Goal: Information Seeking & Learning: Learn about a topic

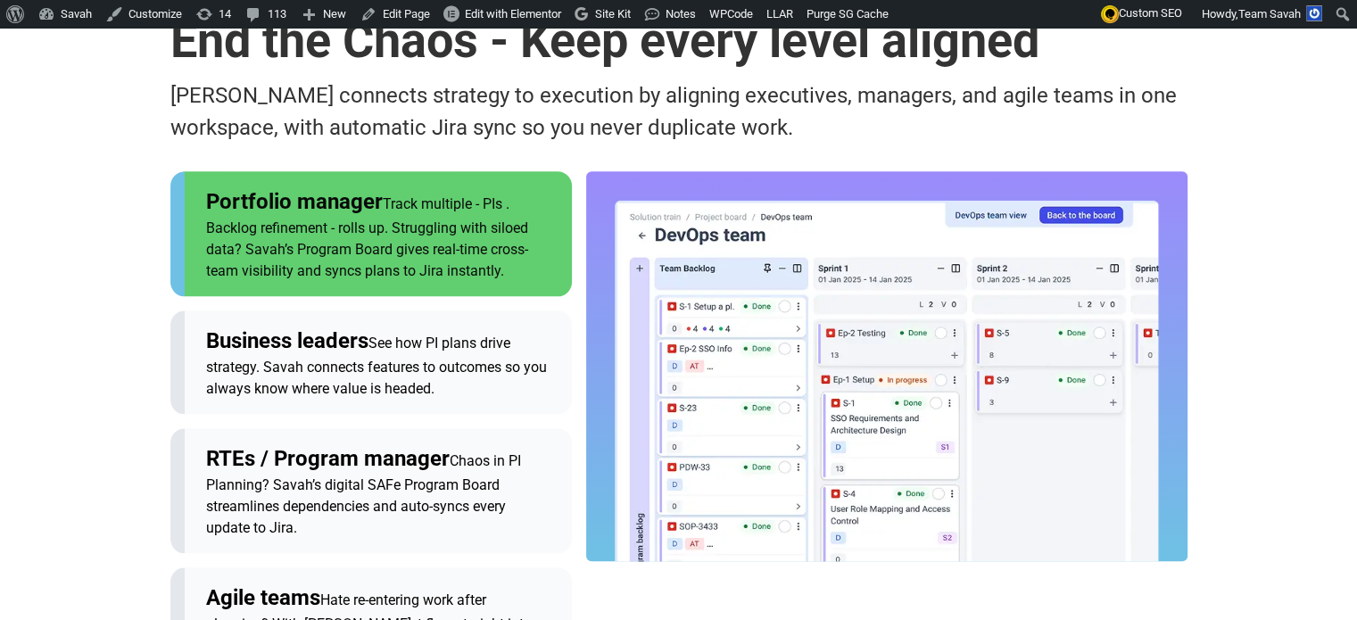
scroll to position [1877, 0]
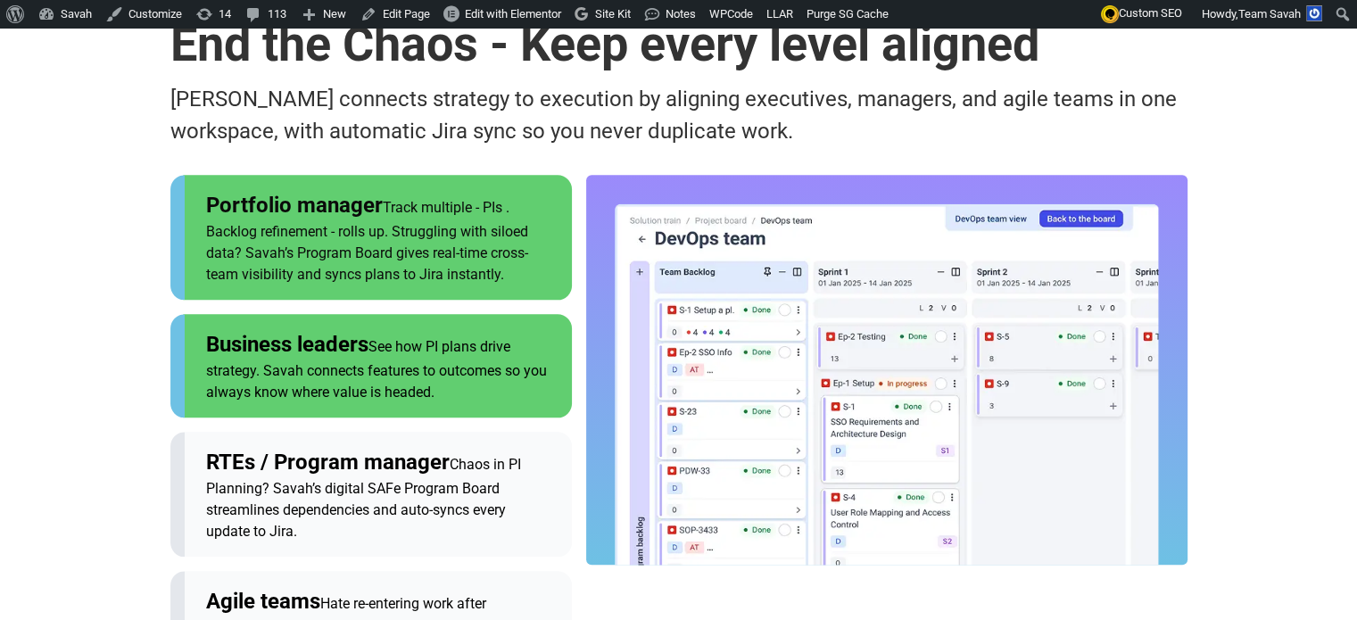
click at [303, 338] on span "See how PI plans drive strategy. Savah connects features to outcomes so you alw…" at bounding box center [376, 369] width 341 height 62
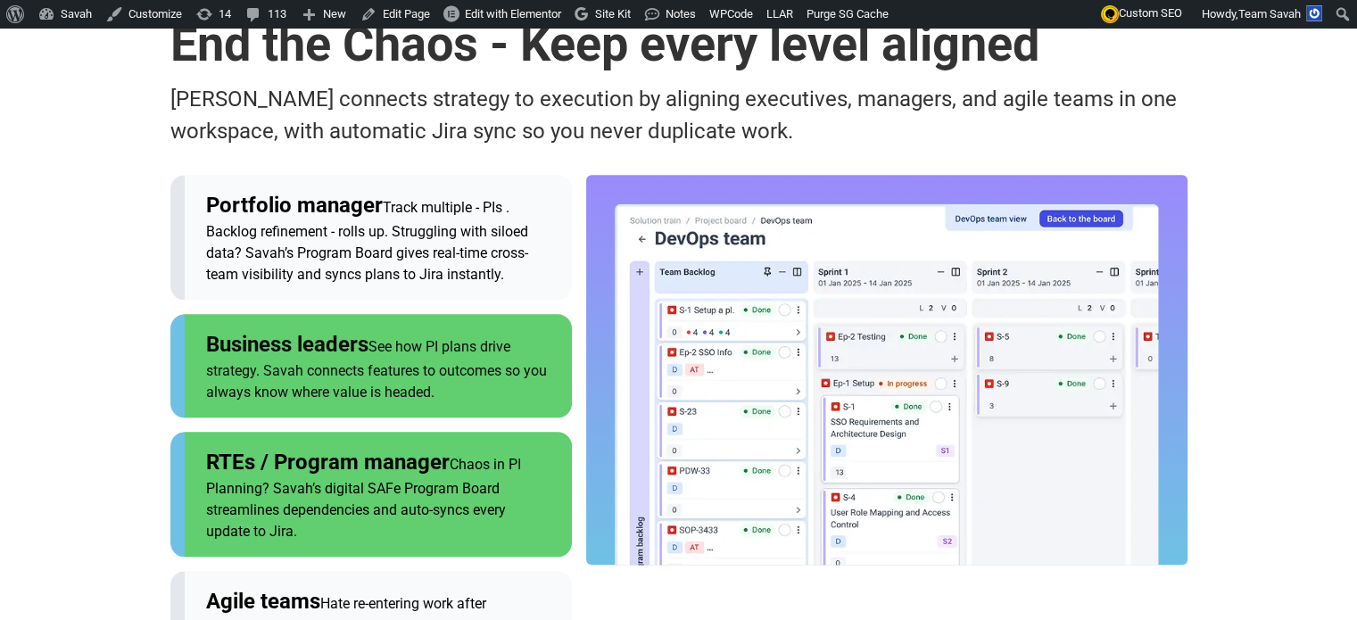
click at [286, 446] on div "RTEs / Program manager Chaos in PI Planning? Savah’s digital SAFe Program Board…" at bounding box center [378, 494] width 344 height 96
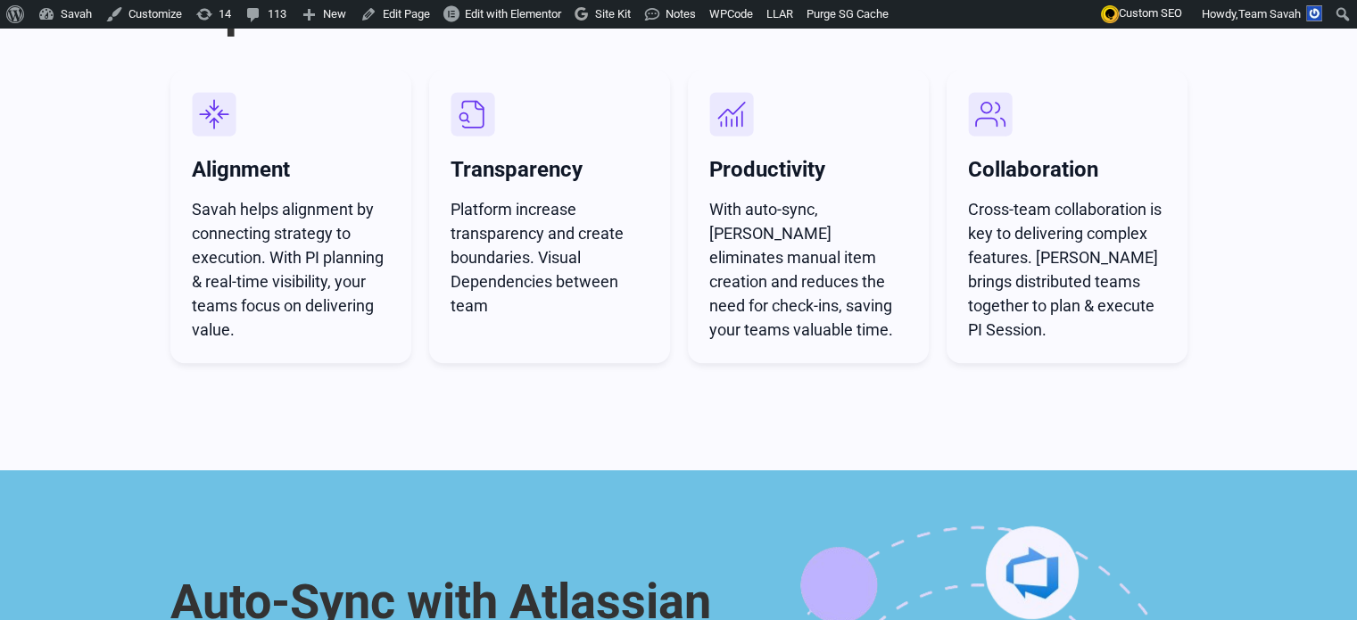
scroll to position [794, 0]
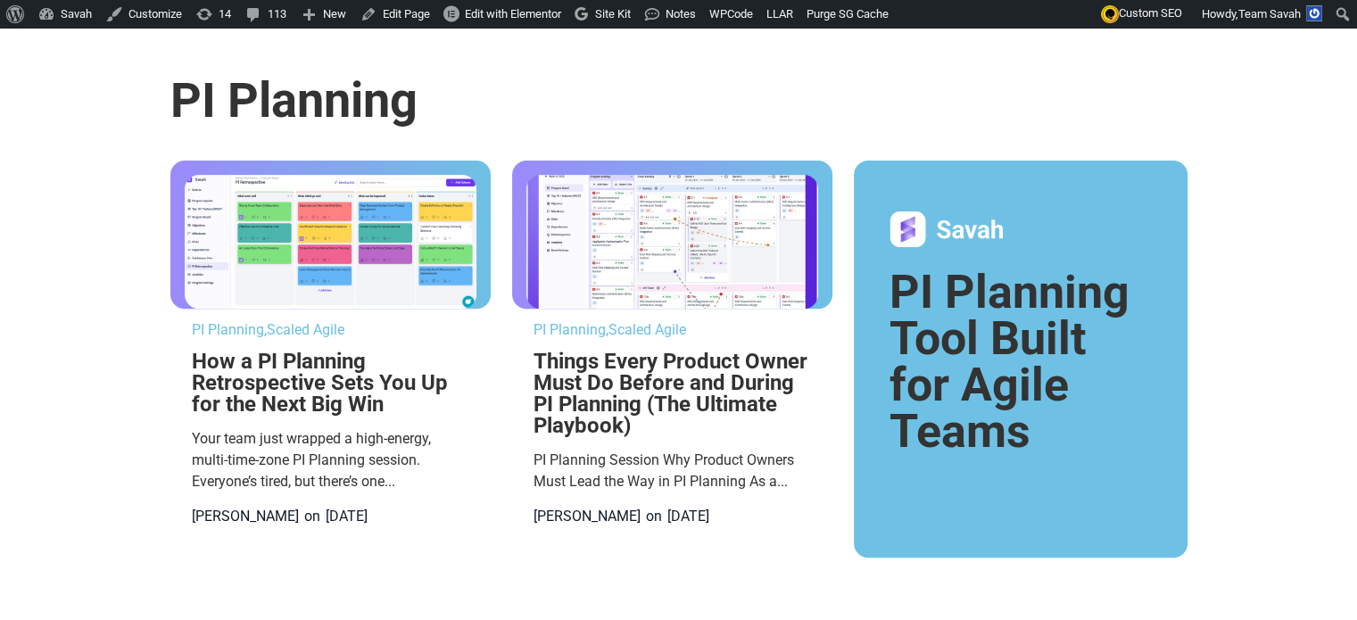
scroll to position [691, 0]
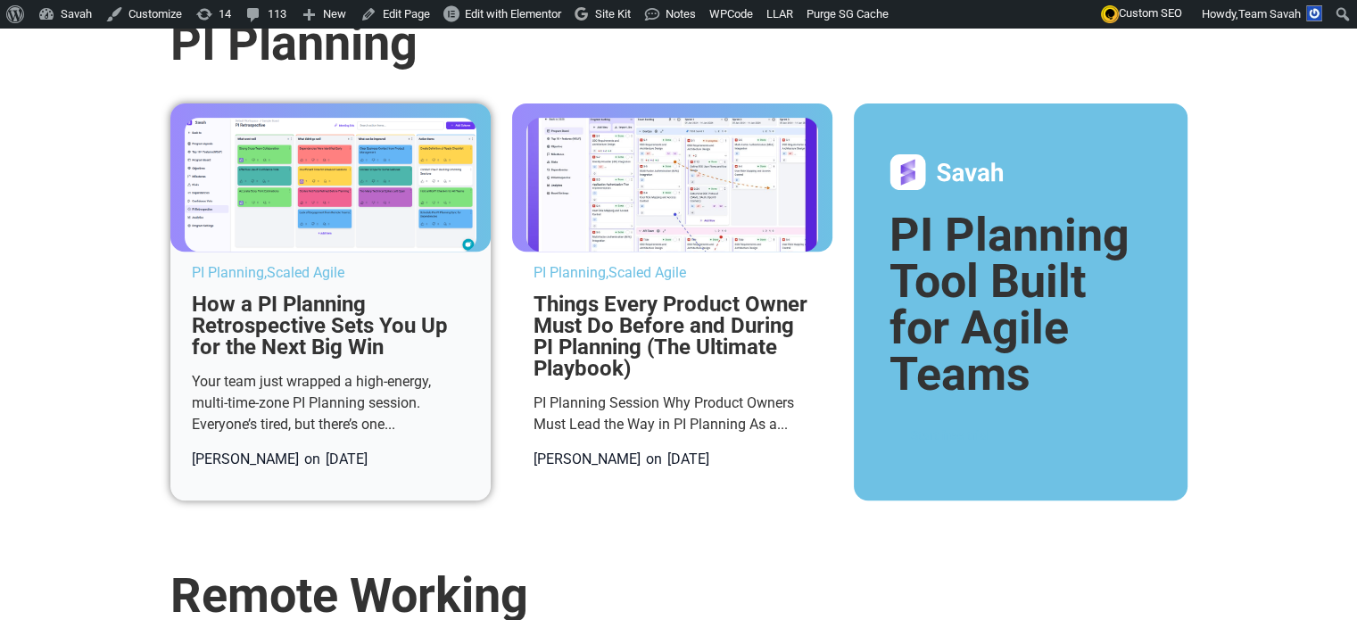
click at [393, 252] on img at bounding box center [331, 185] width 292 height 134
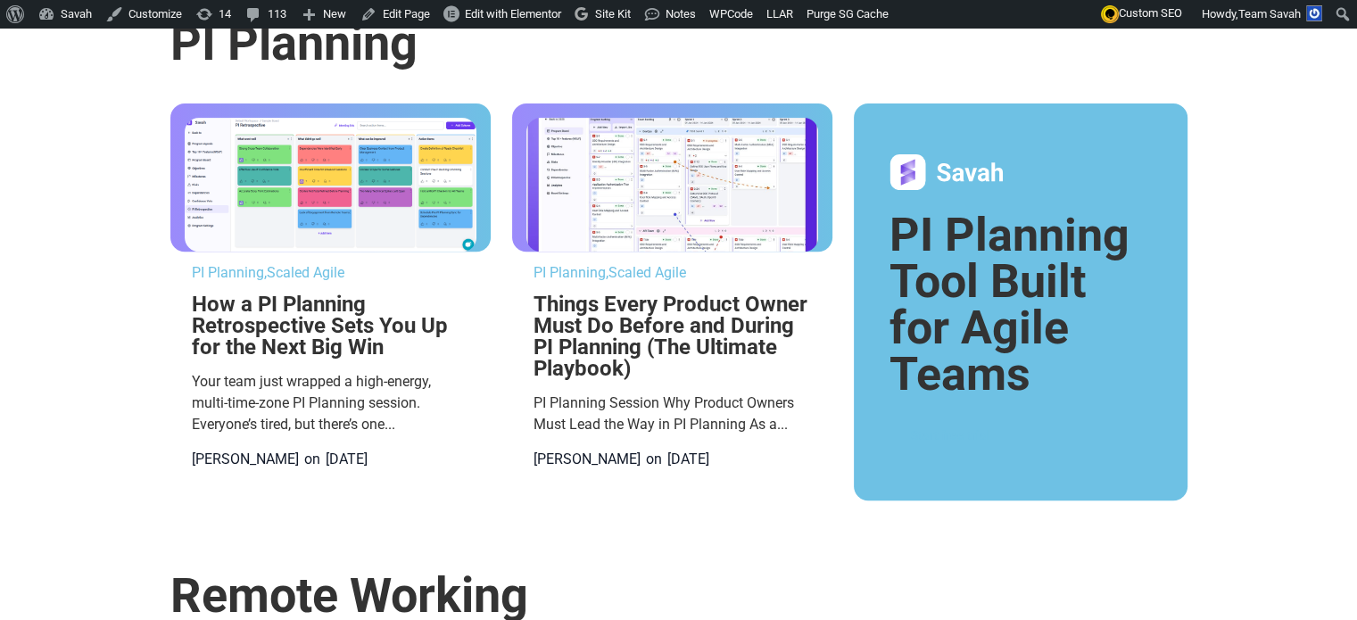
scroll to position [0, 0]
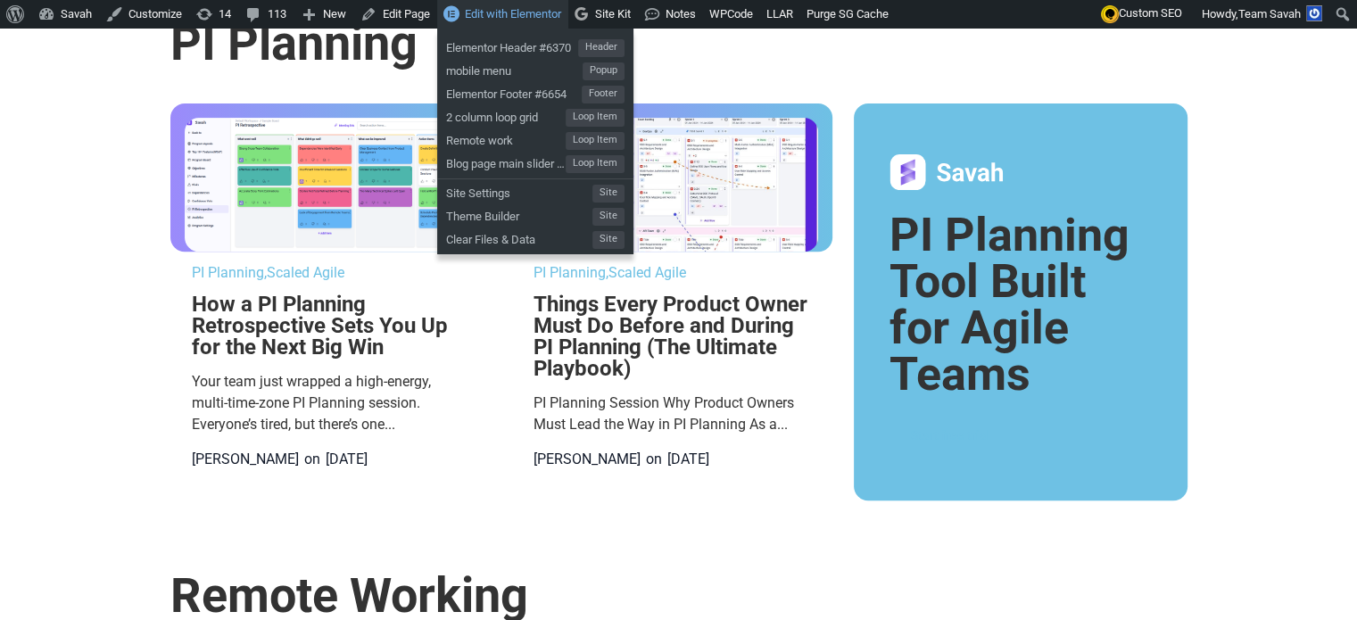
click at [509, 16] on span "Edit with Elementor" at bounding box center [513, 13] width 96 height 13
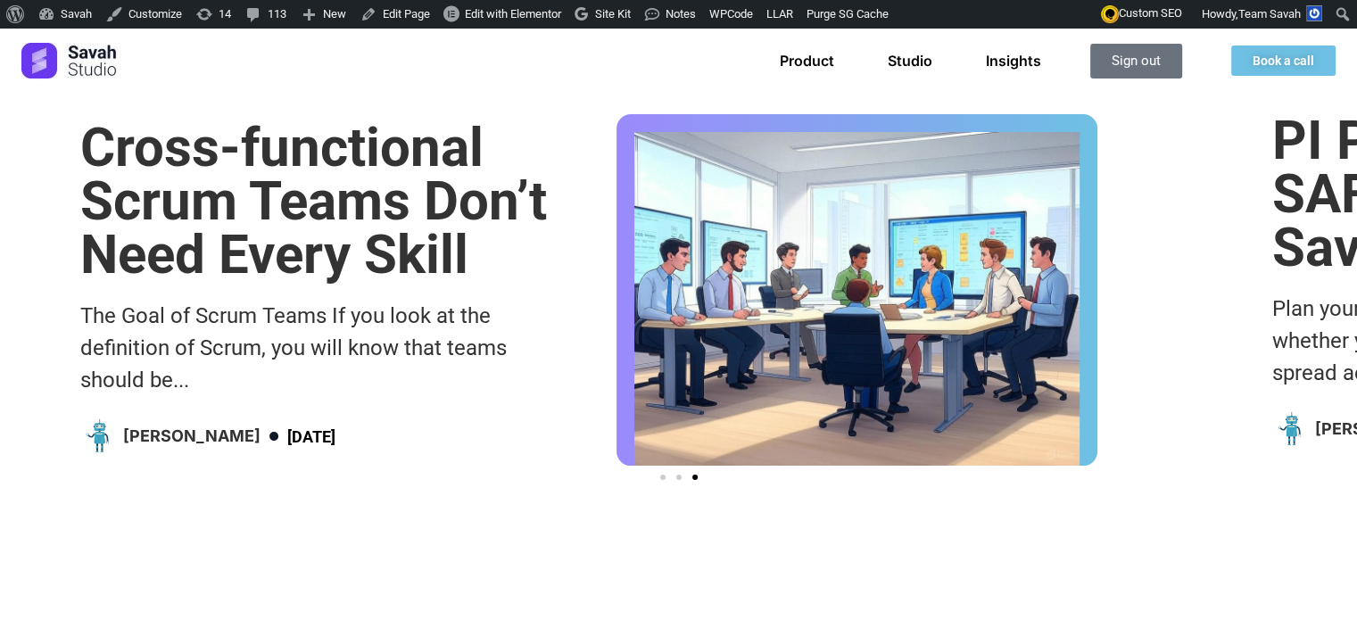
click at [337, 77] on div at bounding box center [183, 61] width 324 height 36
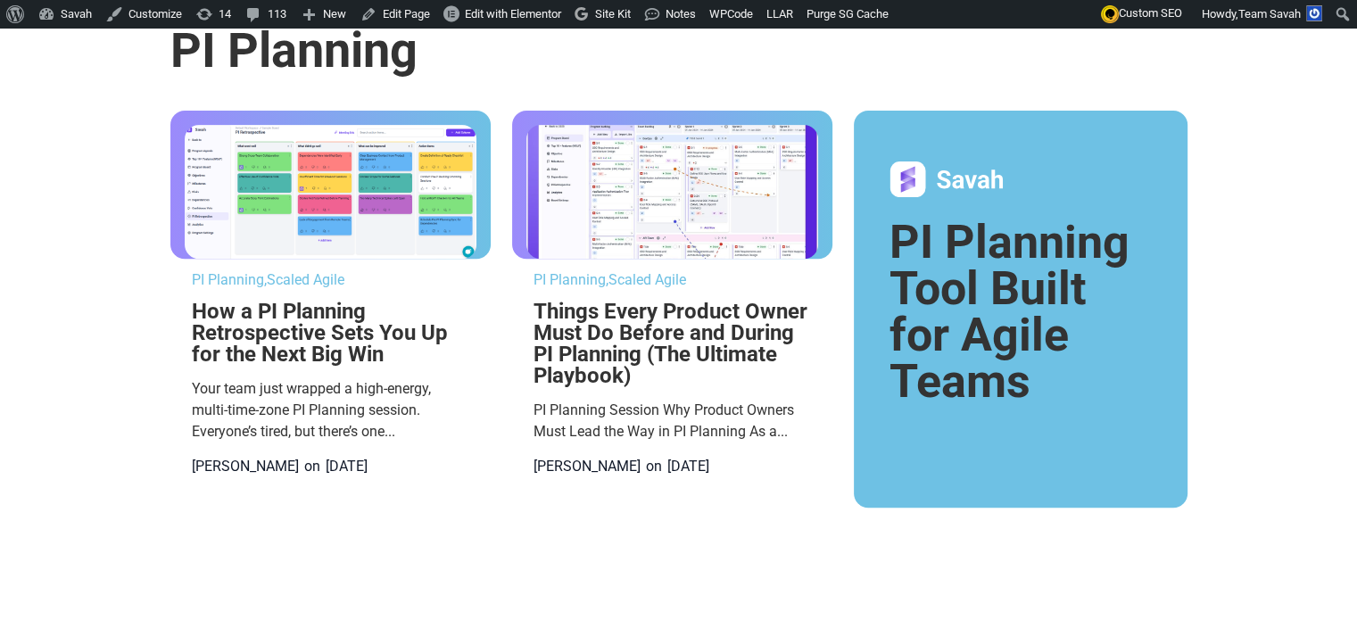
scroll to position [685, 0]
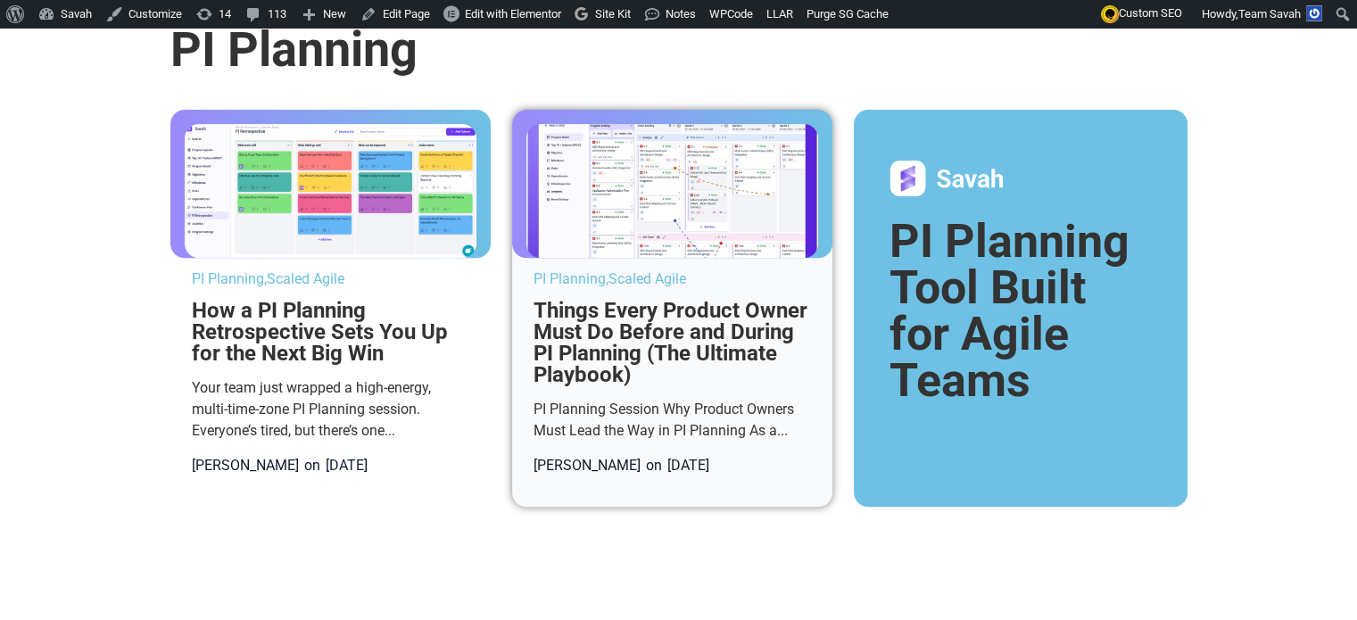
click at [695, 258] on img at bounding box center [672, 191] width 292 height 134
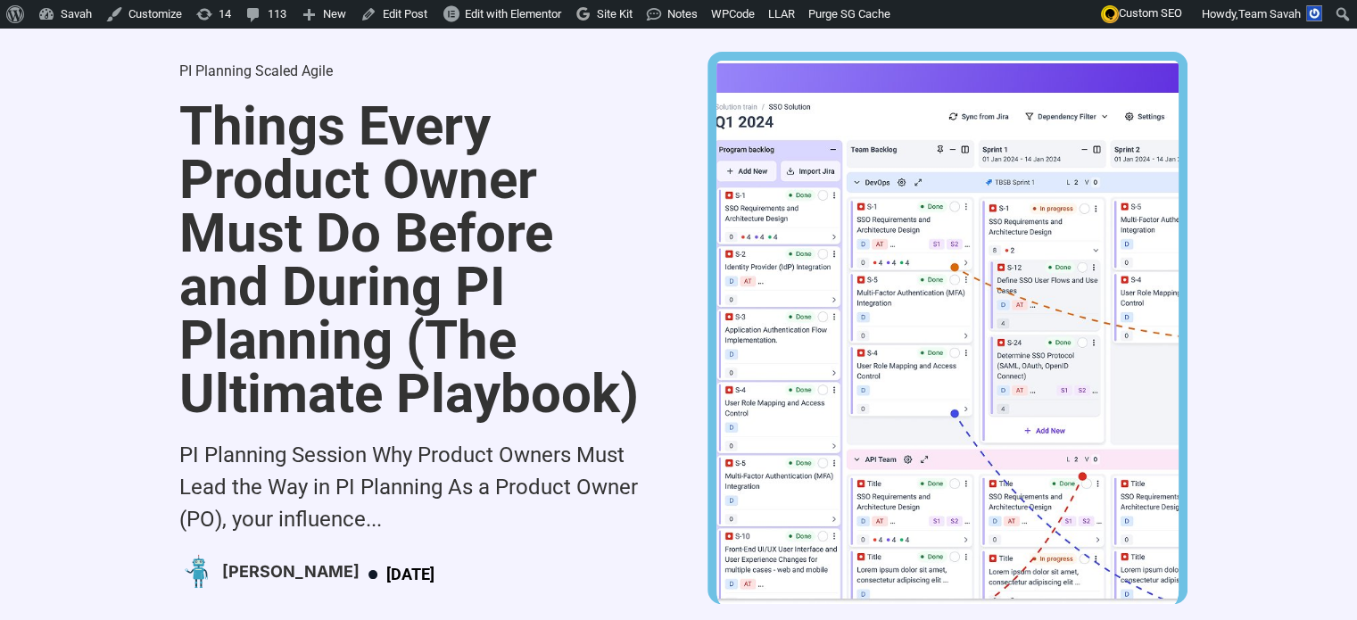
scroll to position [156, 0]
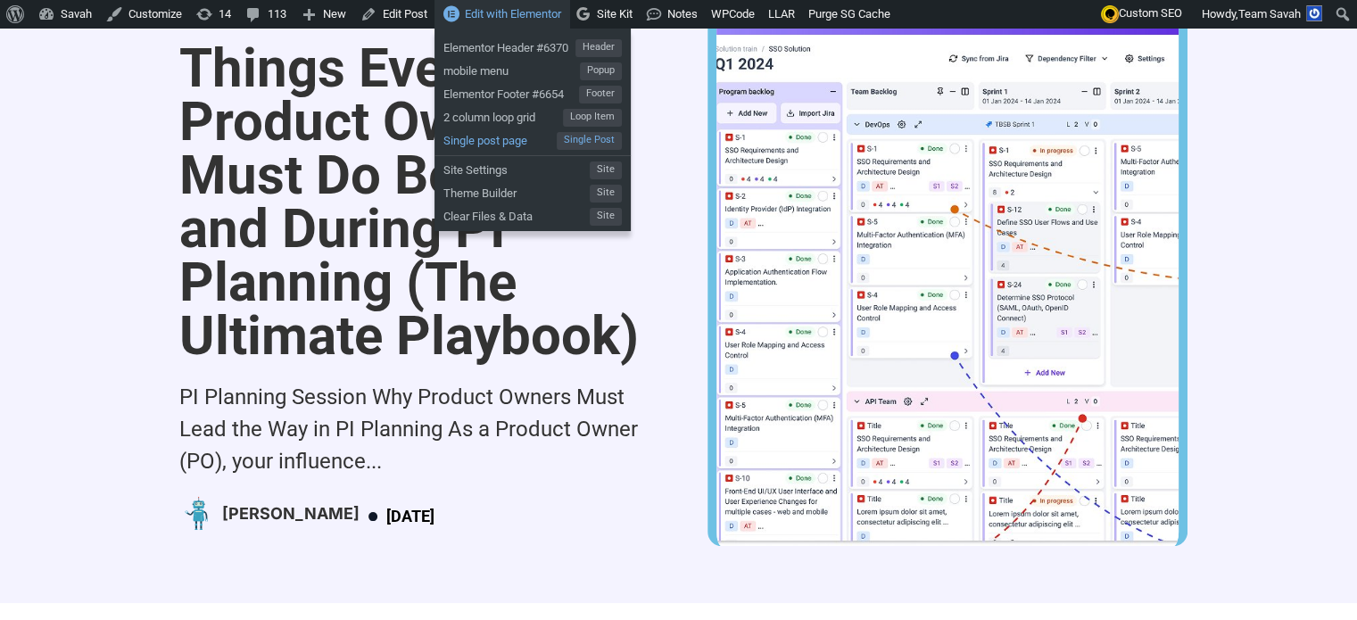
click at [584, 145] on span "Single Post" at bounding box center [589, 141] width 65 height 18
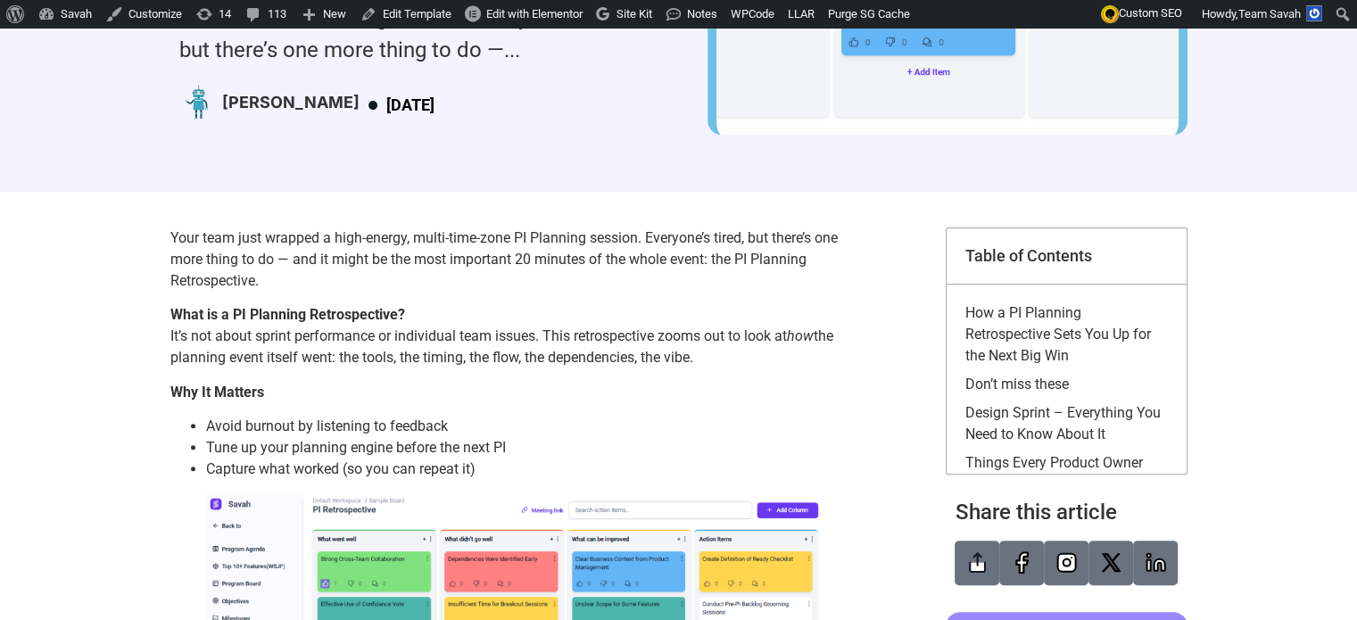
scroll to position [89, 0]
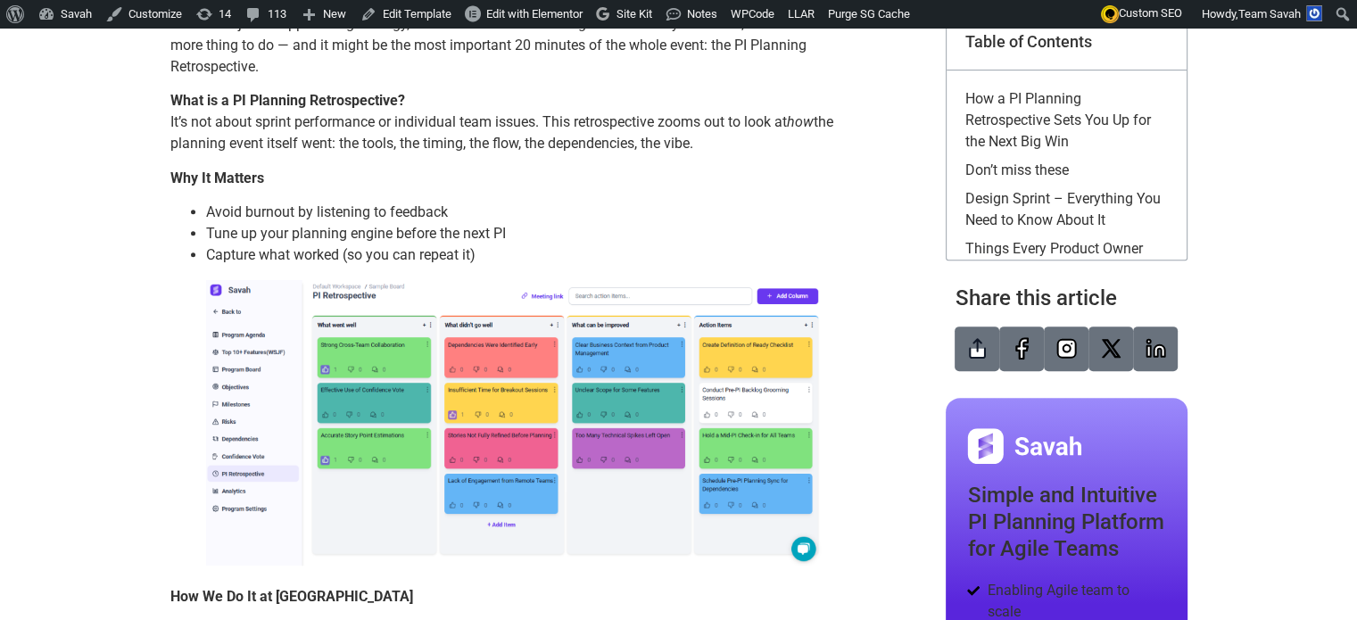
scroll to position [676, 0]
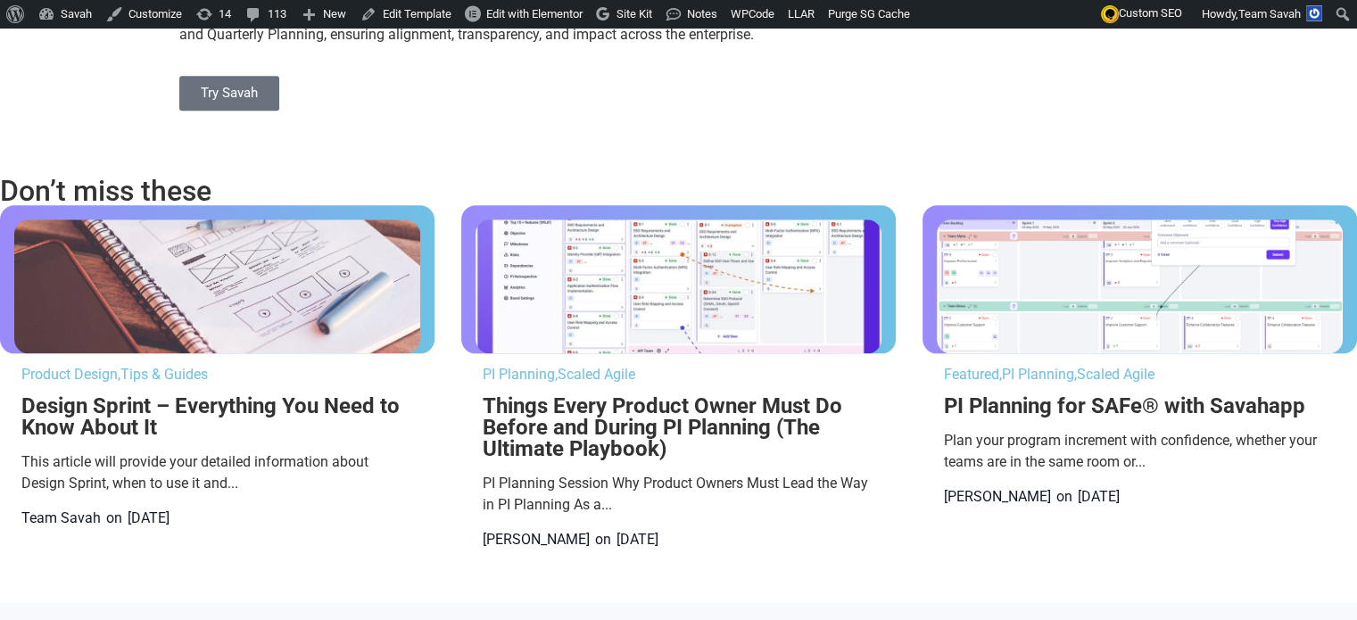
scroll to position [2037, 0]
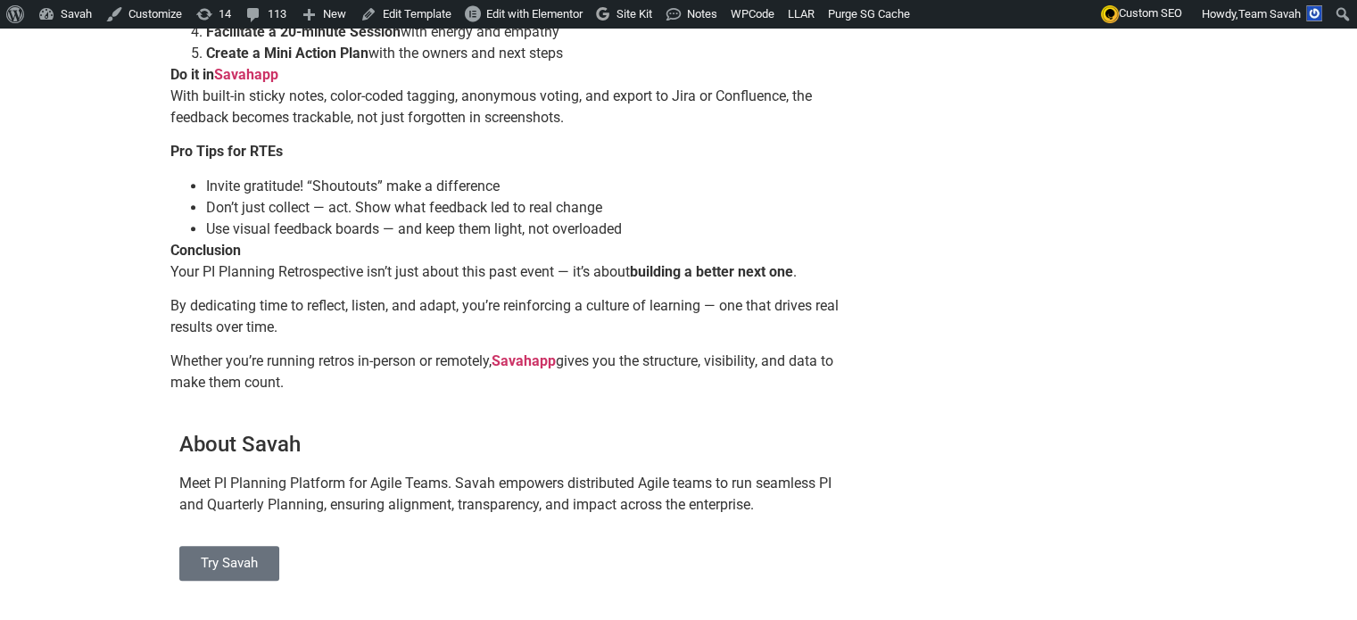
scroll to position [1428, 0]
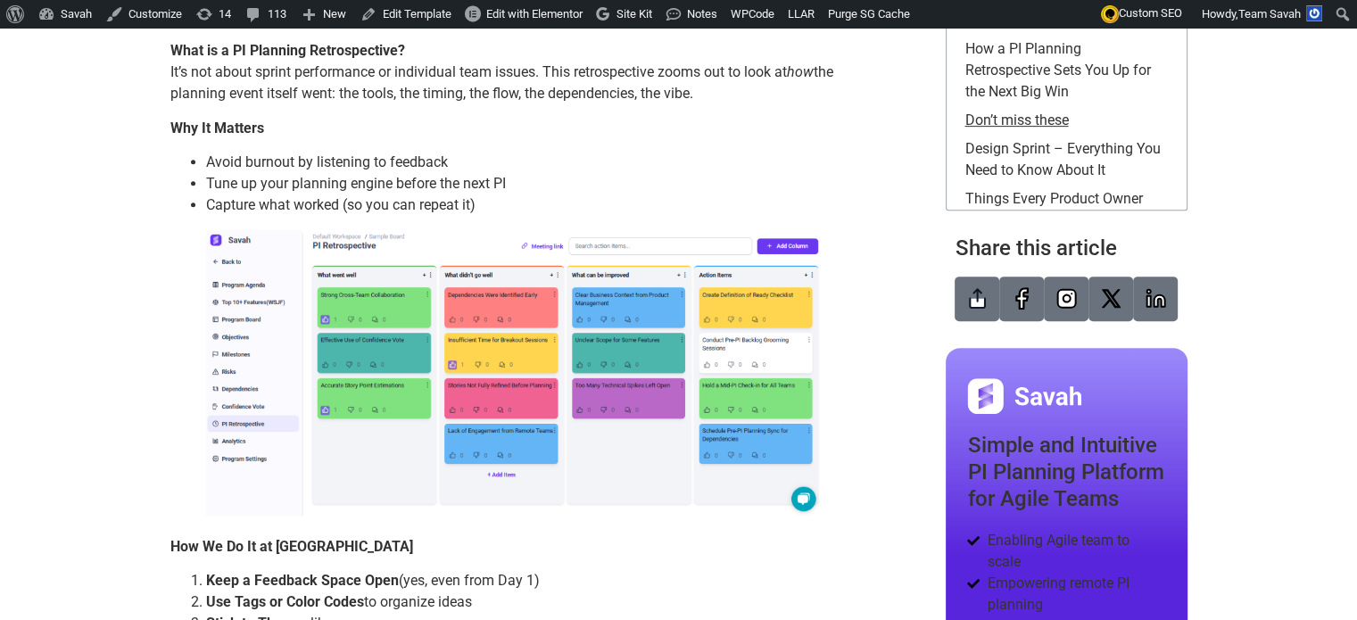
click at [1060, 110] on link "Don’t miss these" at bounding box center [1015, 120] width 103 height 21
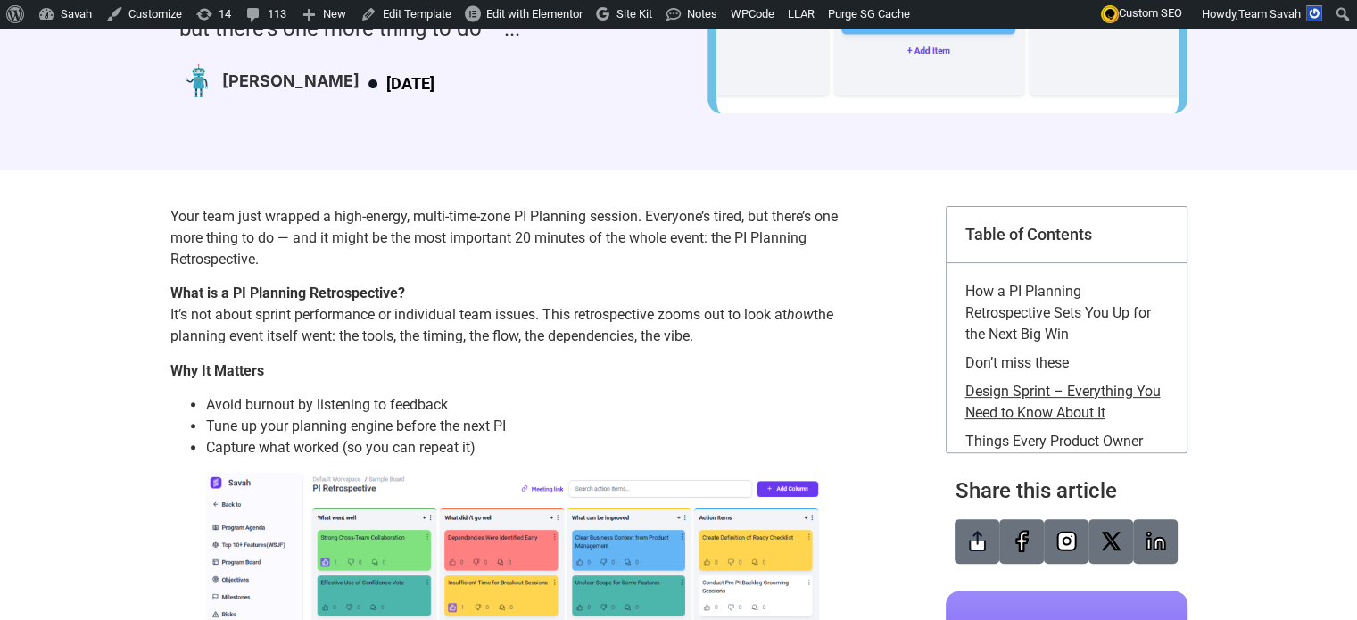
scroll to position [89, 0]
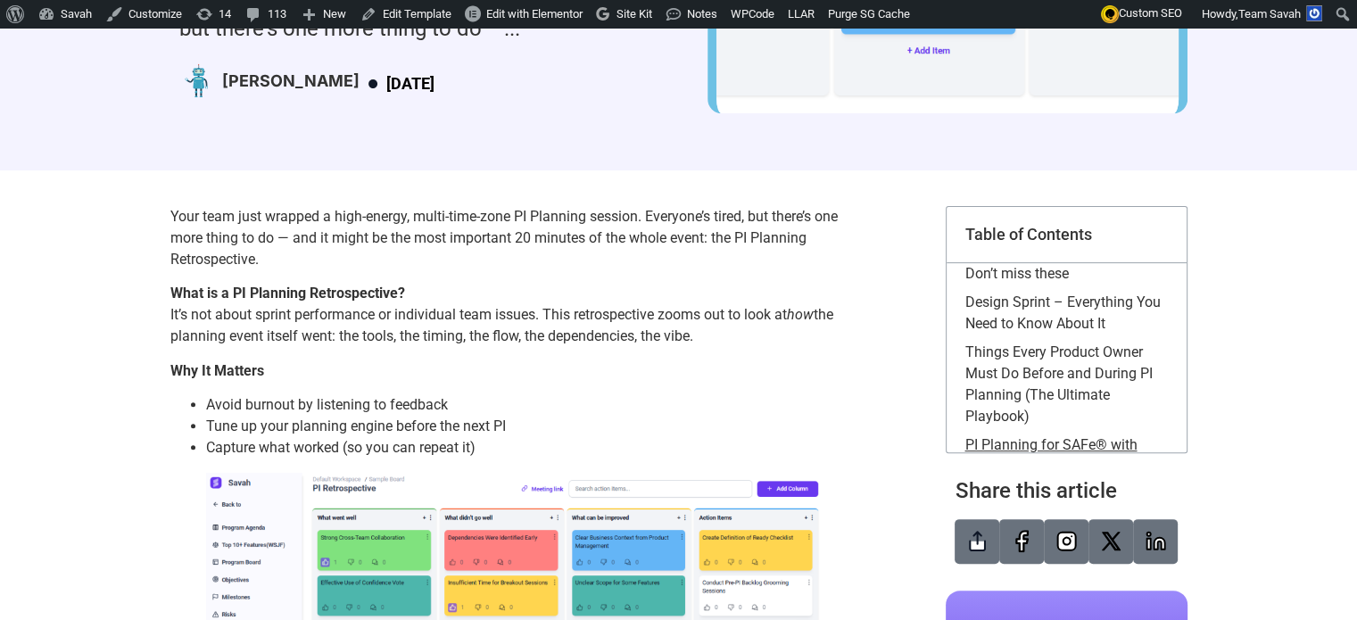
click at [1070, 435] on link "PI Planning for SAFe® with Savahapp" at bounding box center [1065, 456] width 203 height 43
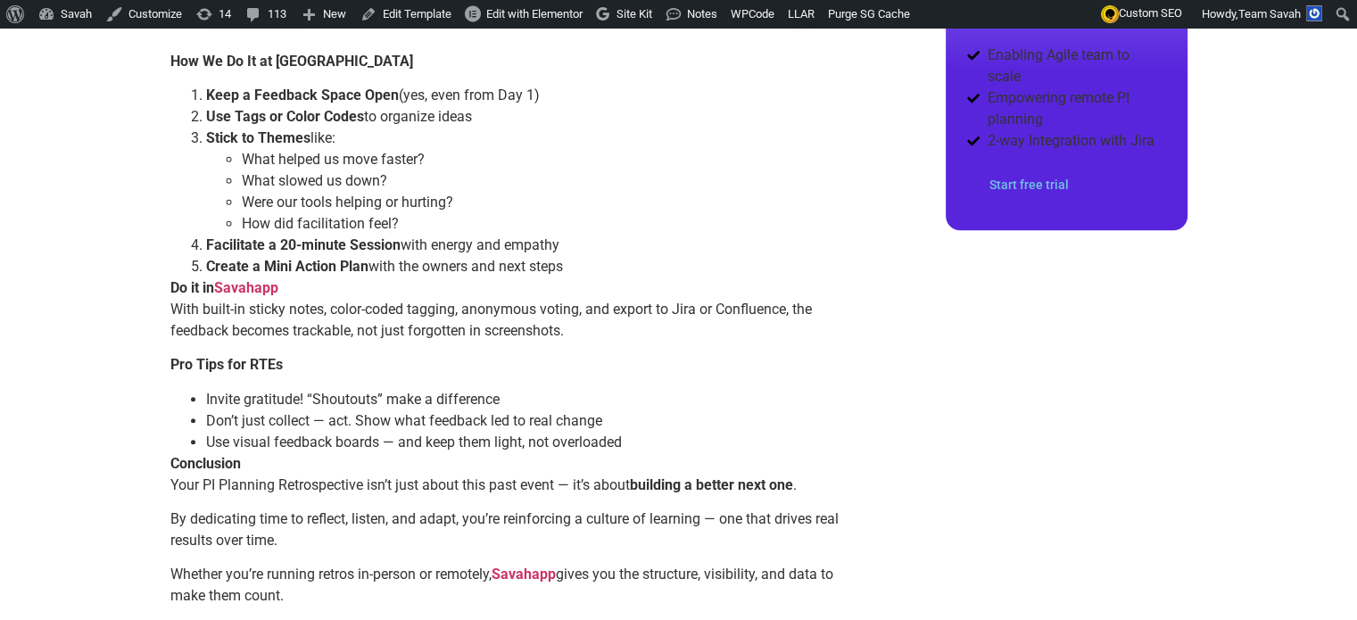
scroll to position [3, 0]
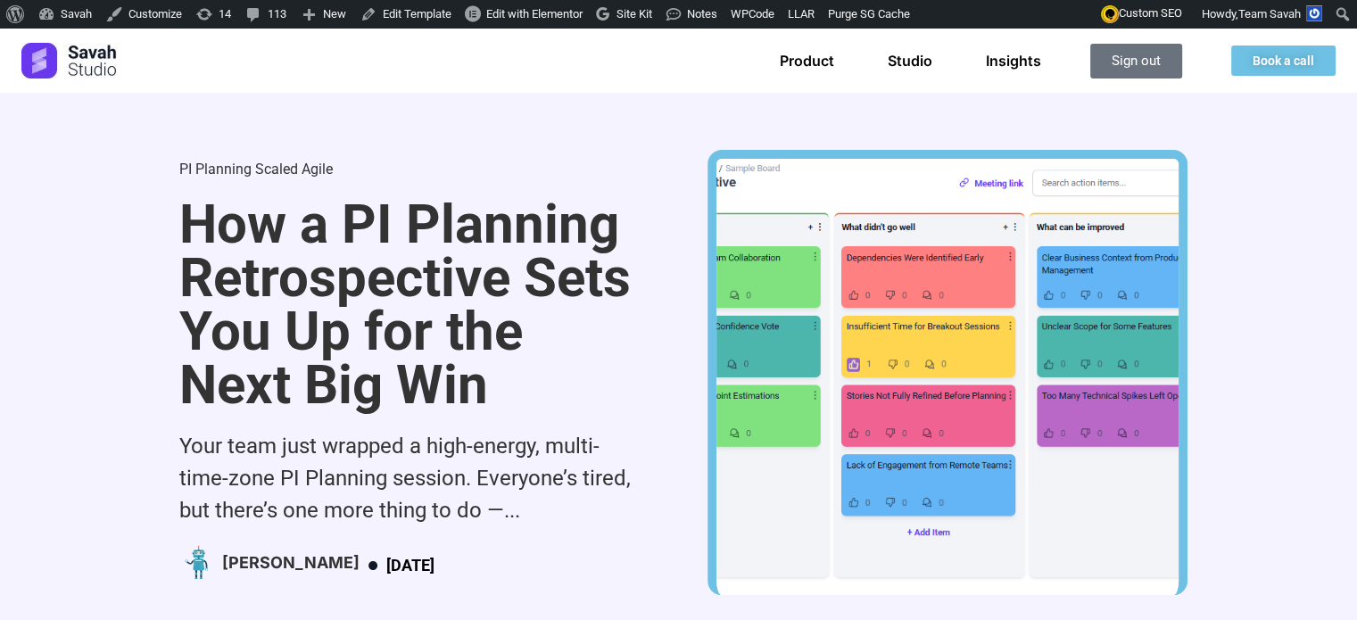
scroll to position [89, 0]
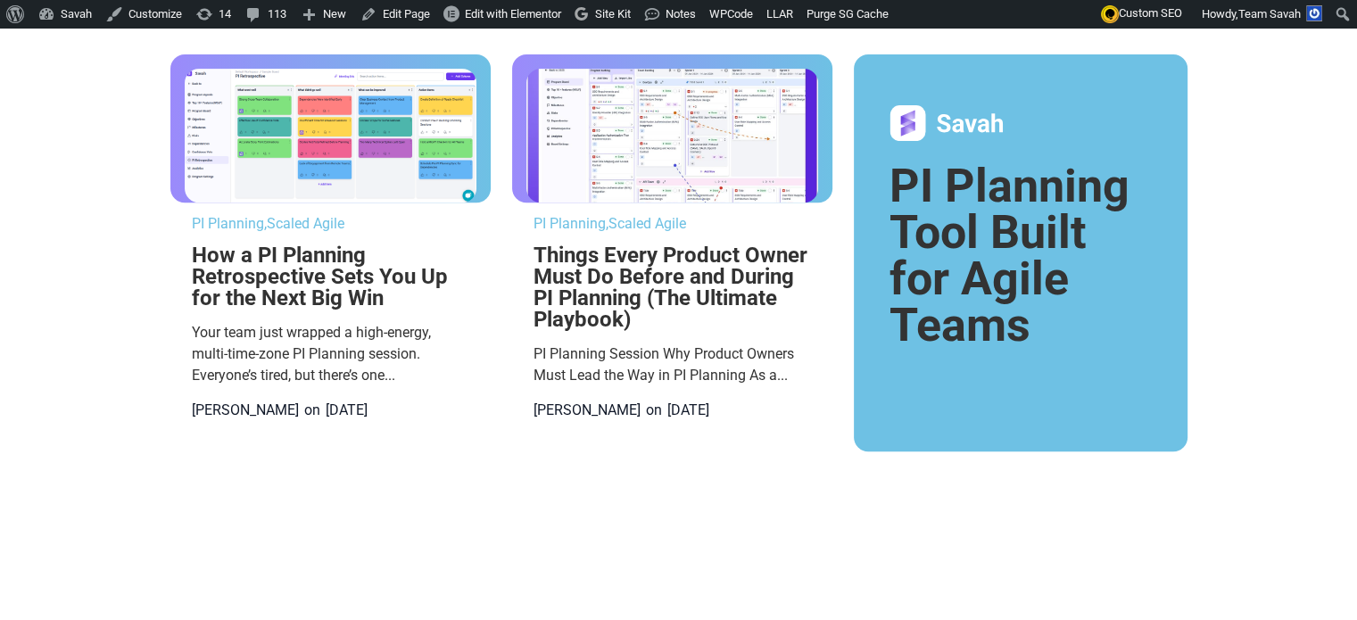
scroll to position [742, 0]
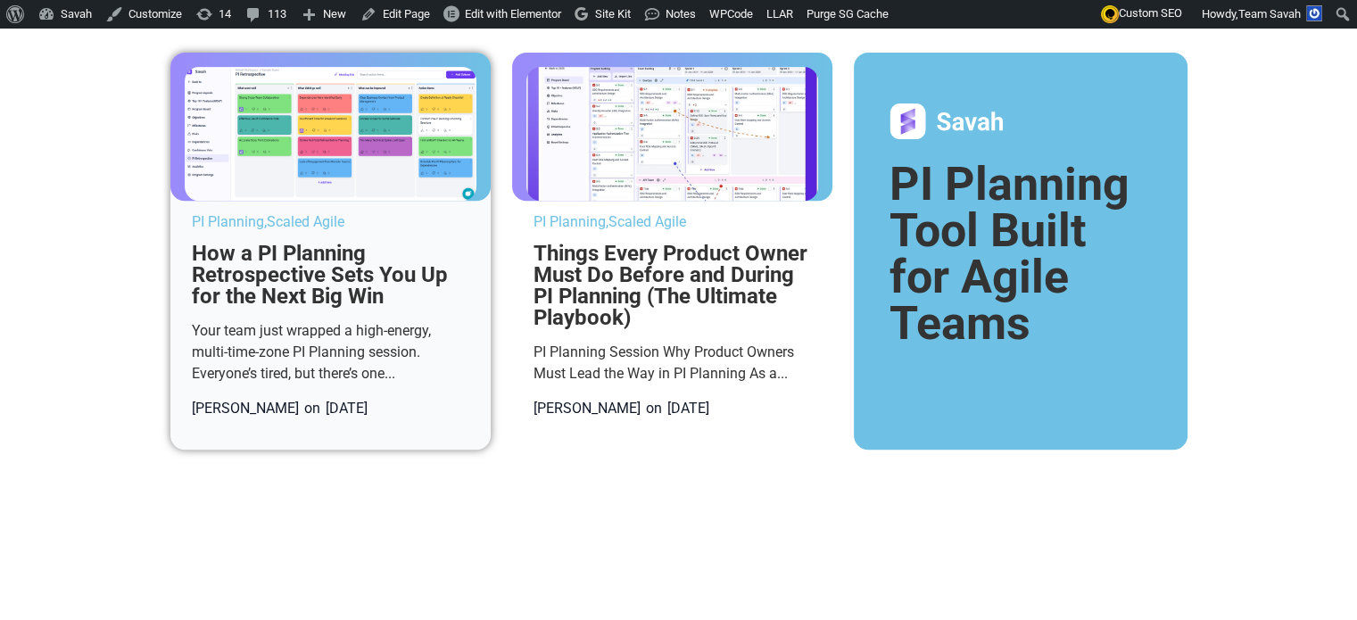
click at [268, 201] on img at bounding box center [331, 134] width 292 height 134
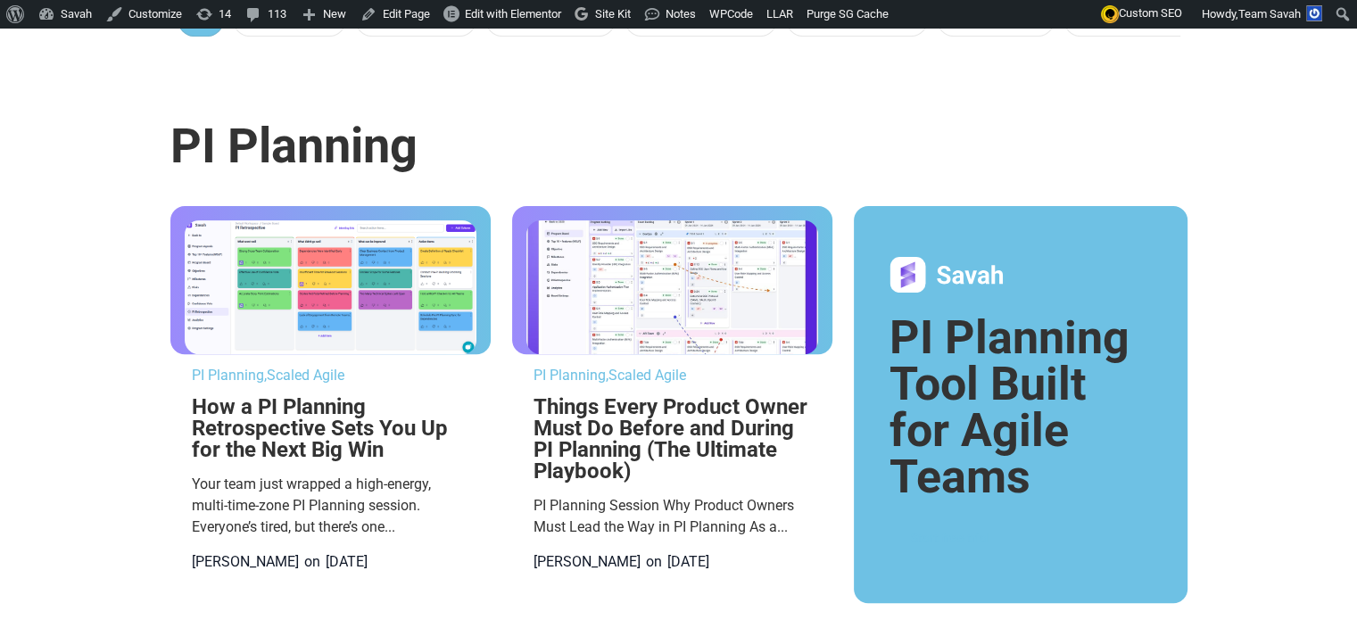
scroll to position [607, 0]
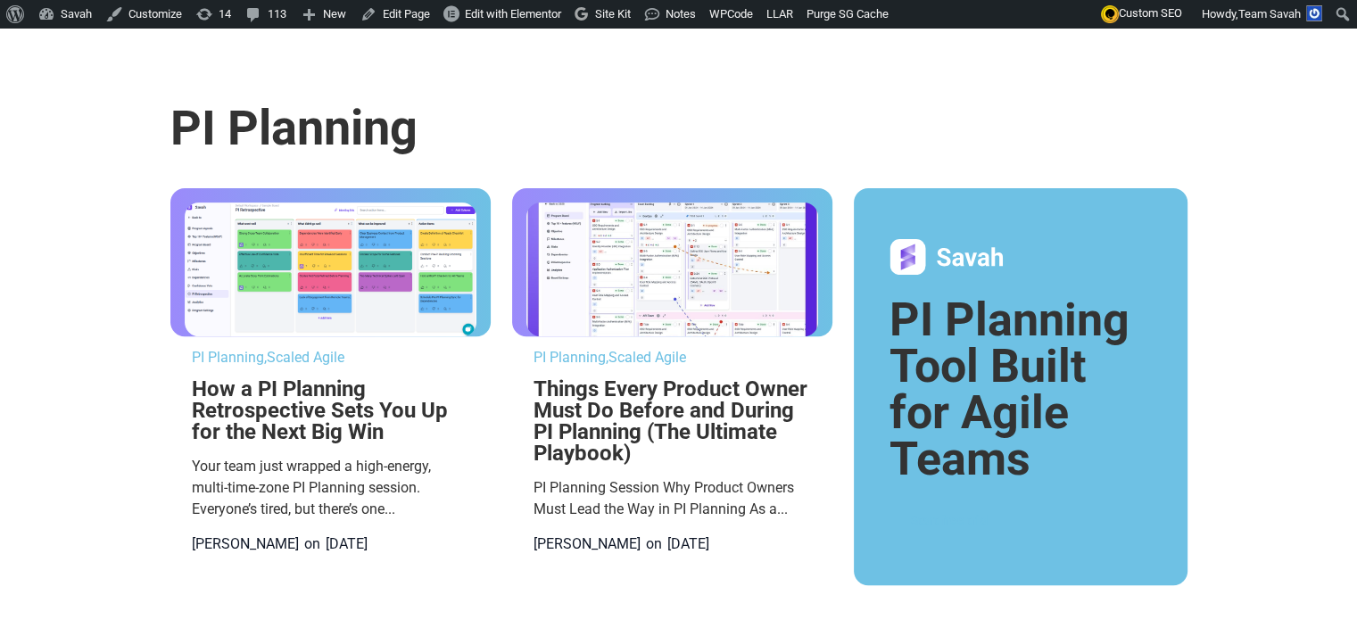
type input "planning"
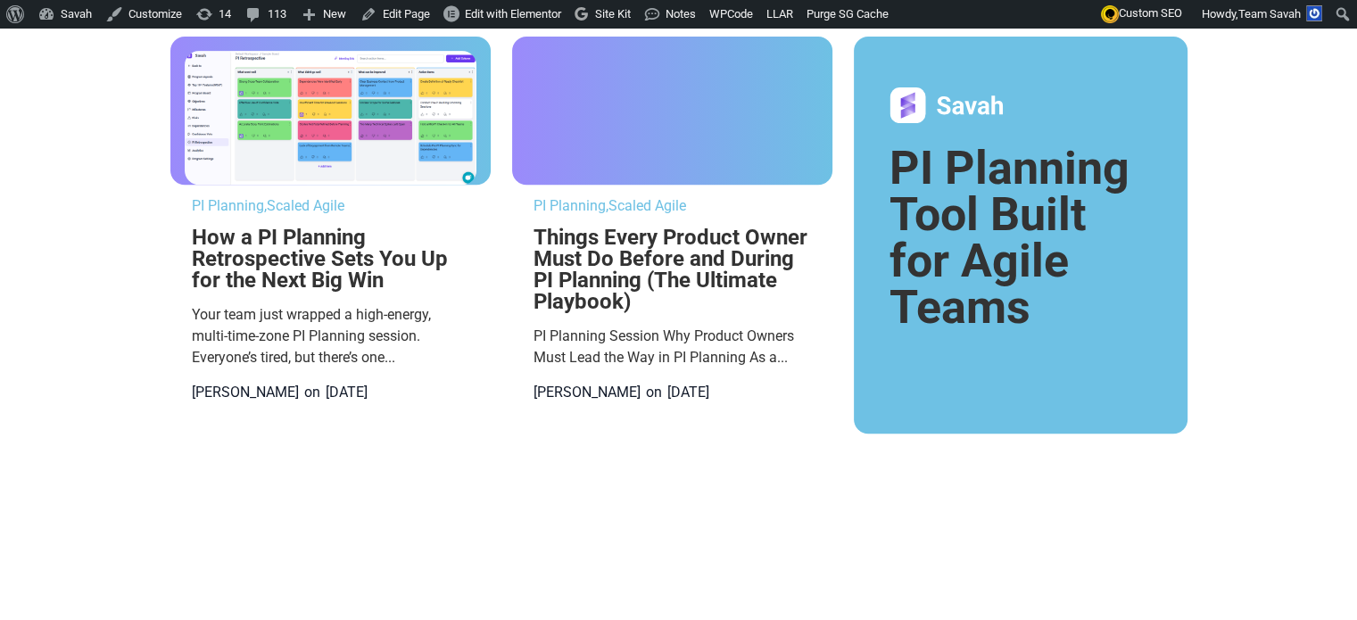
scroll to position [708, 0]
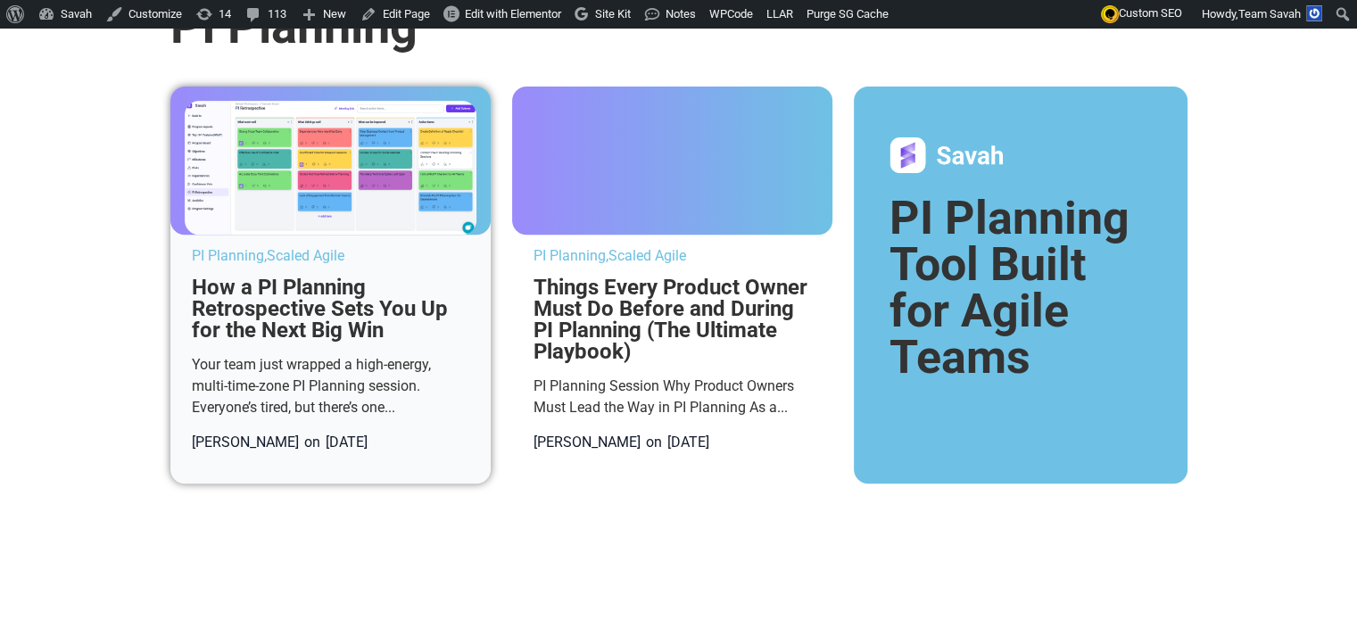
click at [407, 235] on img at bounding box center [331, 168] width 292 height 134
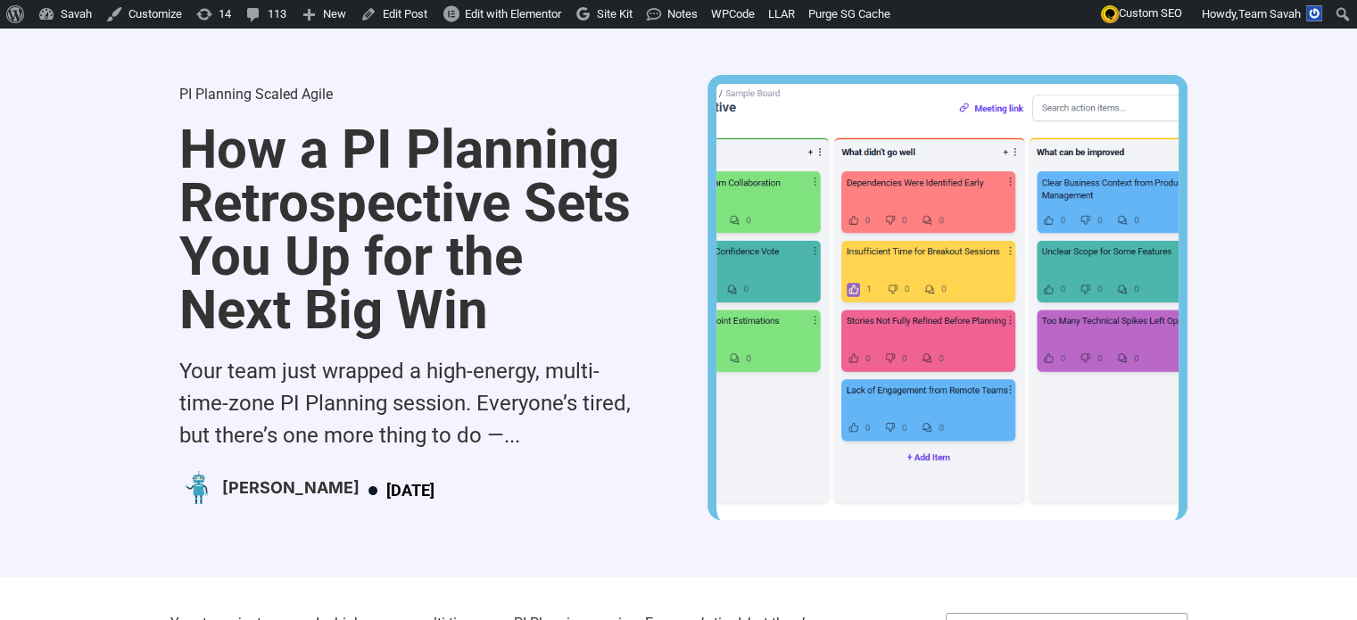
scroll to position [75, 0]
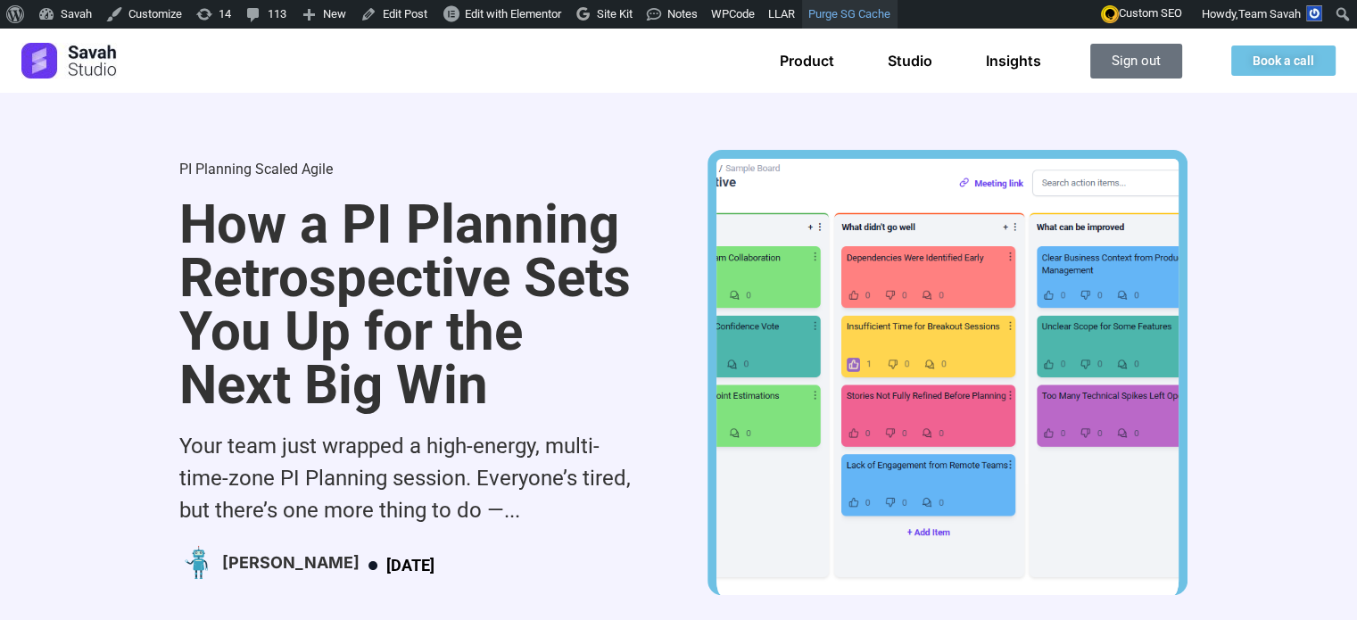
click at [847, 14] on link "Purge SG Cache" at bounding box center [849, 14] width 95 height 29
click at [858, 12] on link "Purge SG Cache" at bounding box center [849, 14] width 95 height 29
click at [749, 173] on div "PI Planning Scaled Agile How a PI Planning Retrospective Sets You Up for the Ne…" at bounding box center [678, 372] width 1017 height 559
click at [264, 174] on link "Scaled Agile" at bounding box center [294, 169] width 78 height 17
click at [255, 165] on link "Scaled Agile" at bounding box center [294, 169] width 78 height 17
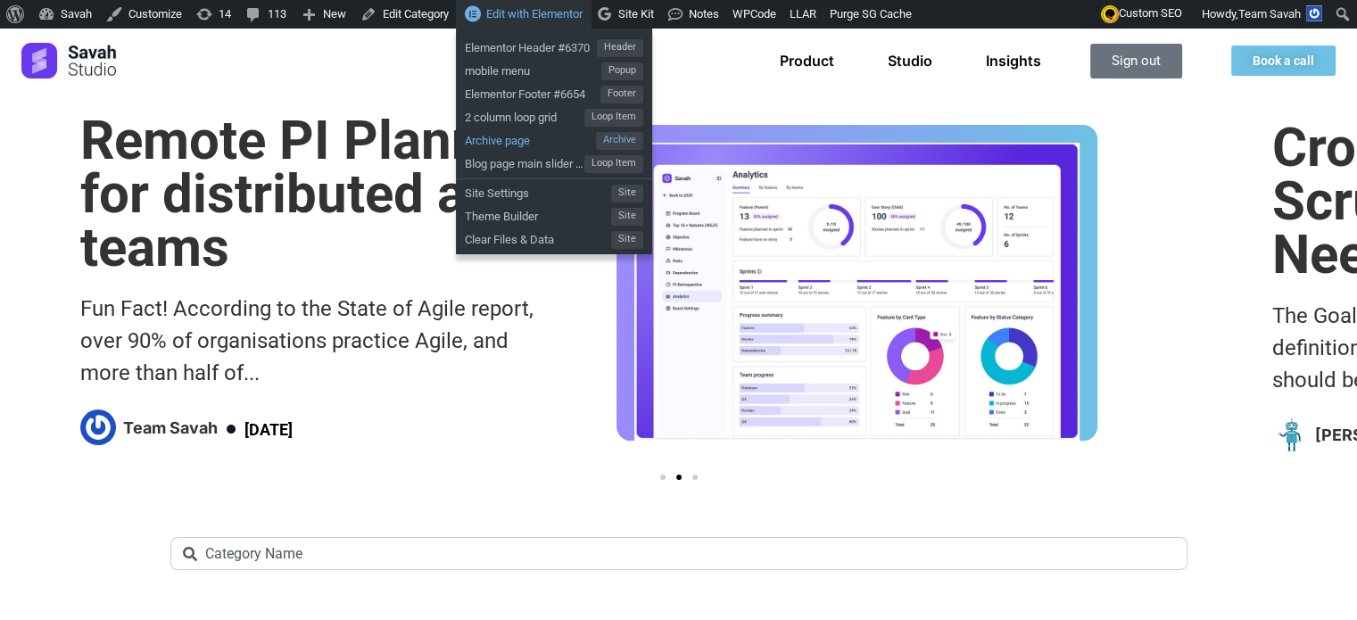
click at [536, 137] on span "Archive page" at bounding box center [530, 138] width 131 height 23
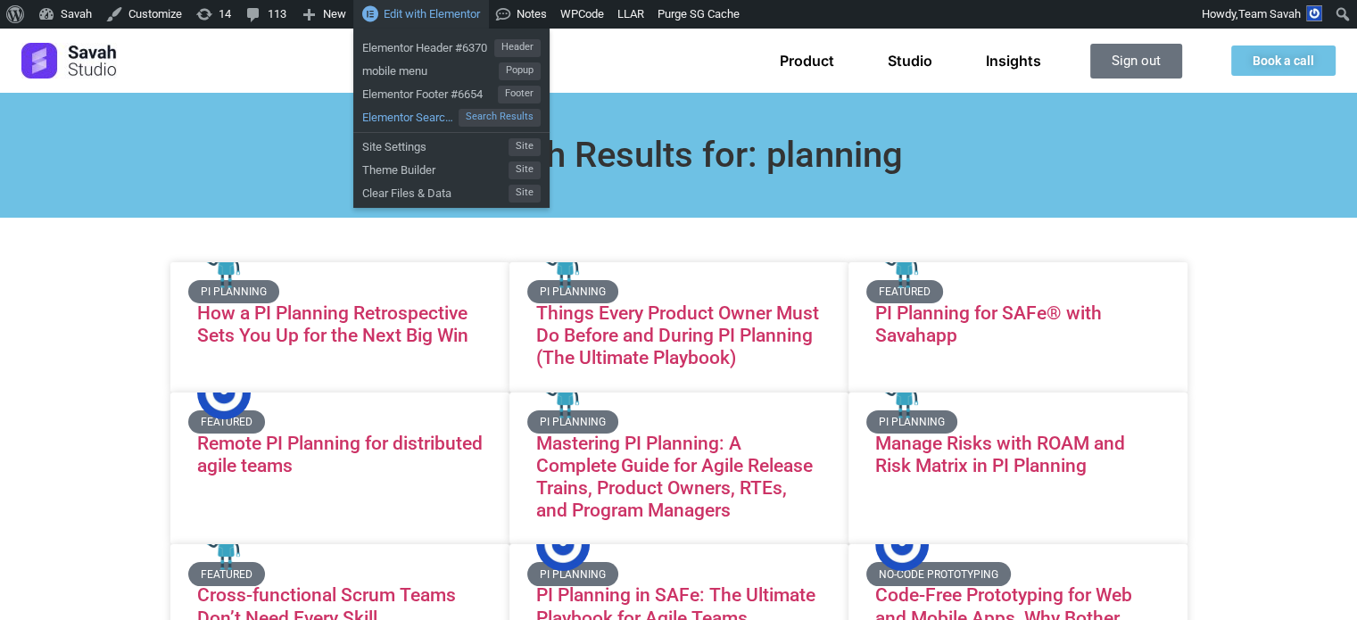
click at [426, 116] on span "Elementor Search Results #7313" at bounding box center [410, 114] width 96 height 23
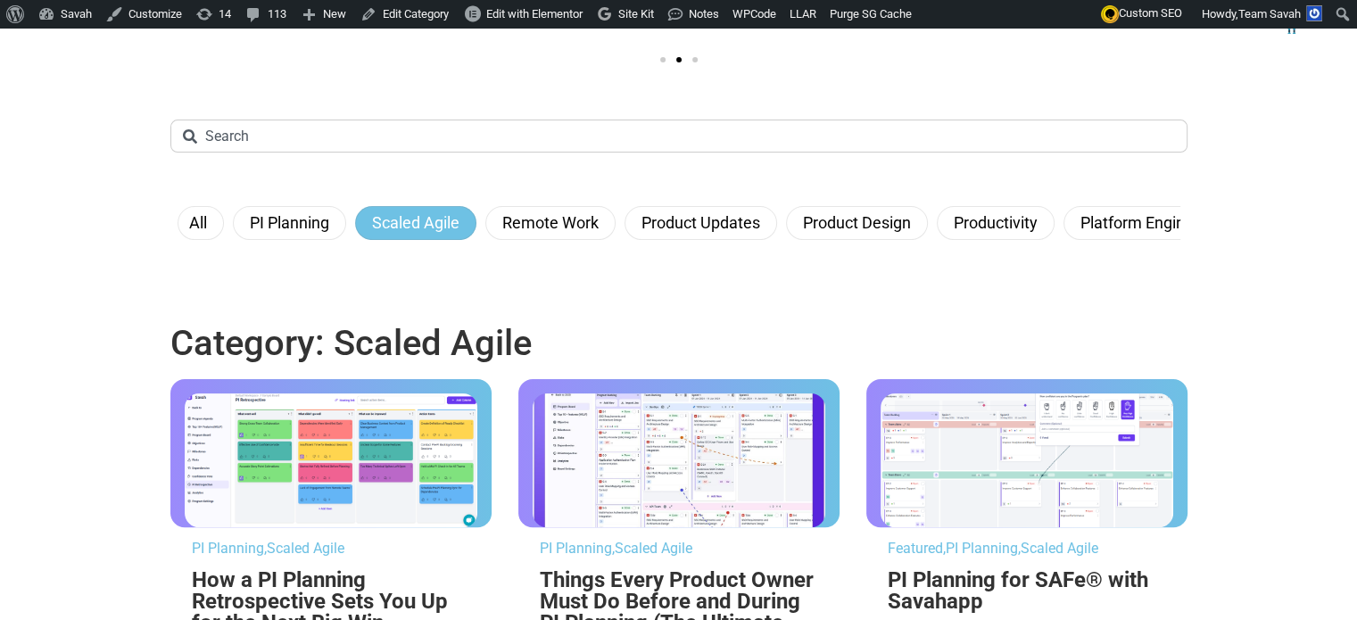
scroll to position [416, 0]
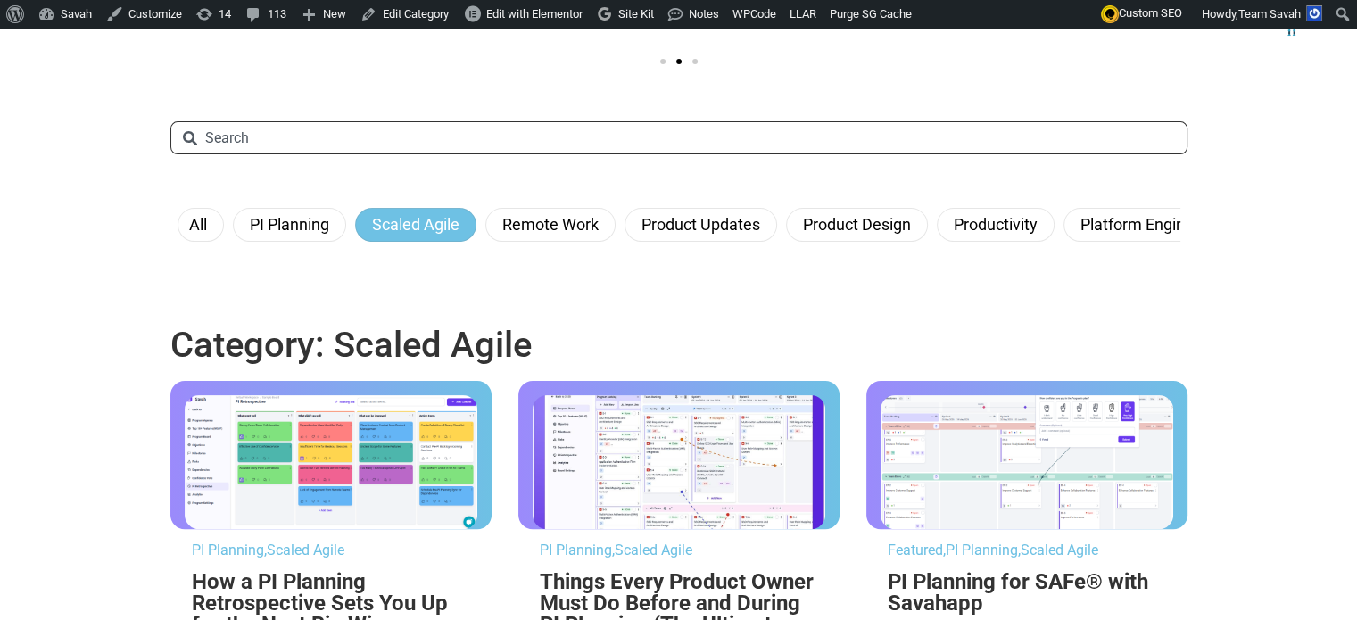
click at [603, 154] on input "Search" at bounding box center [678, 137] width 1017 height 33
click at [357, 154] on input "Search" at bounding box center [678, 137] width 1017 height 33
type input "work"
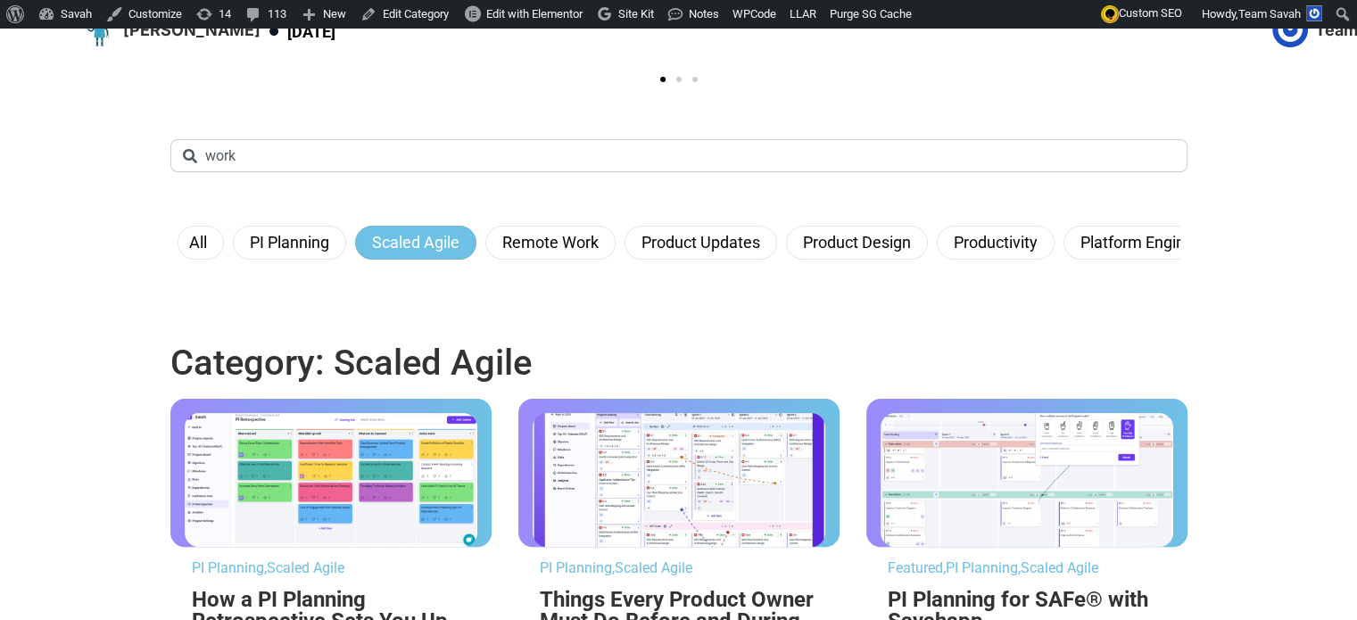
scroll to position [400, 0]
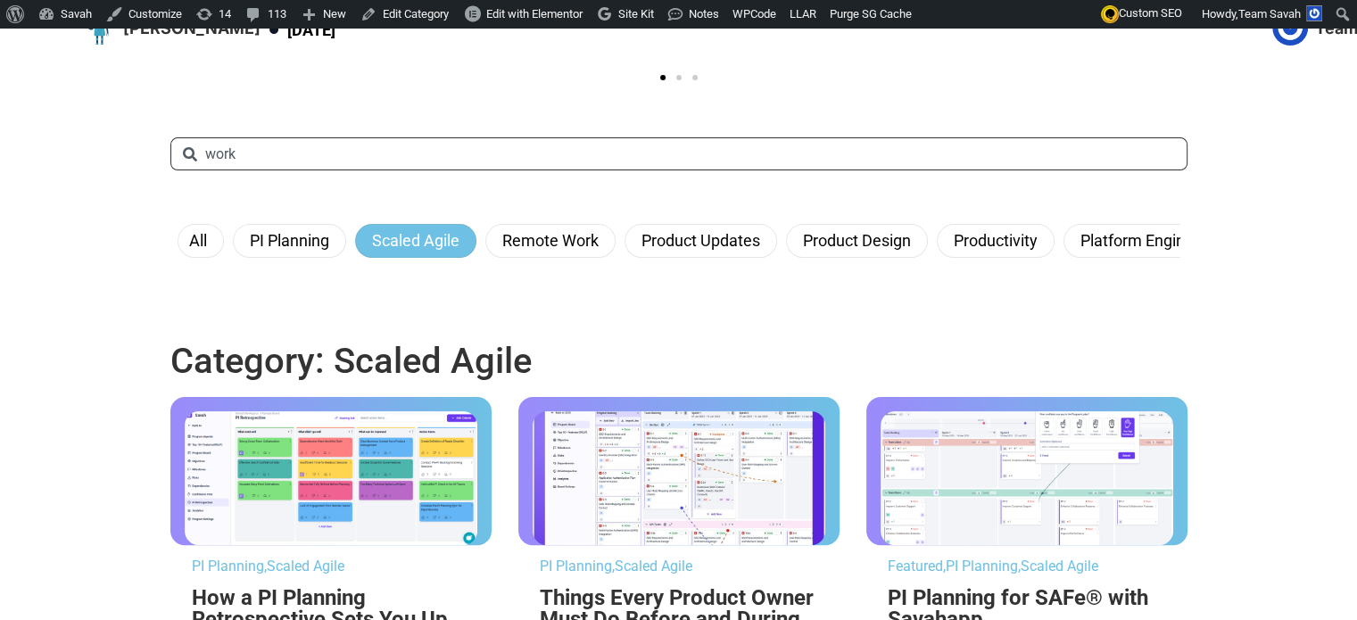
click at [329, 170] on input "work" at bounding box center [678, 153] width 1017 height 33
type input "planning"
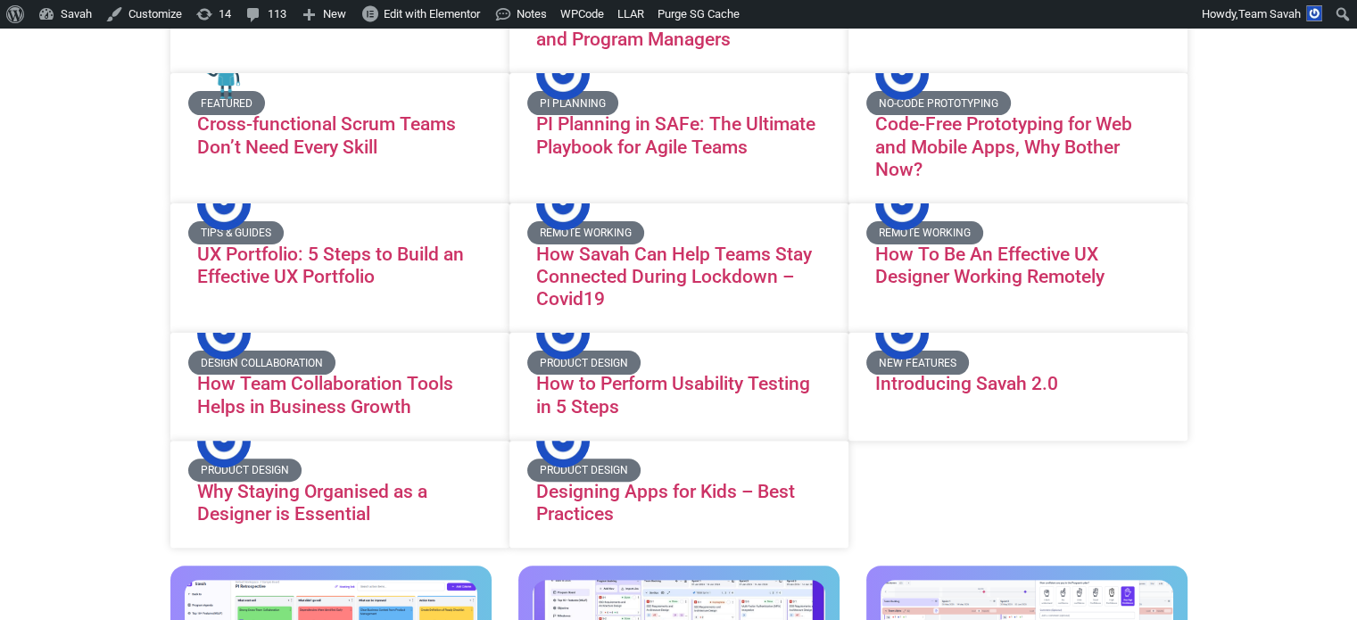
scroll to position [470, 0]
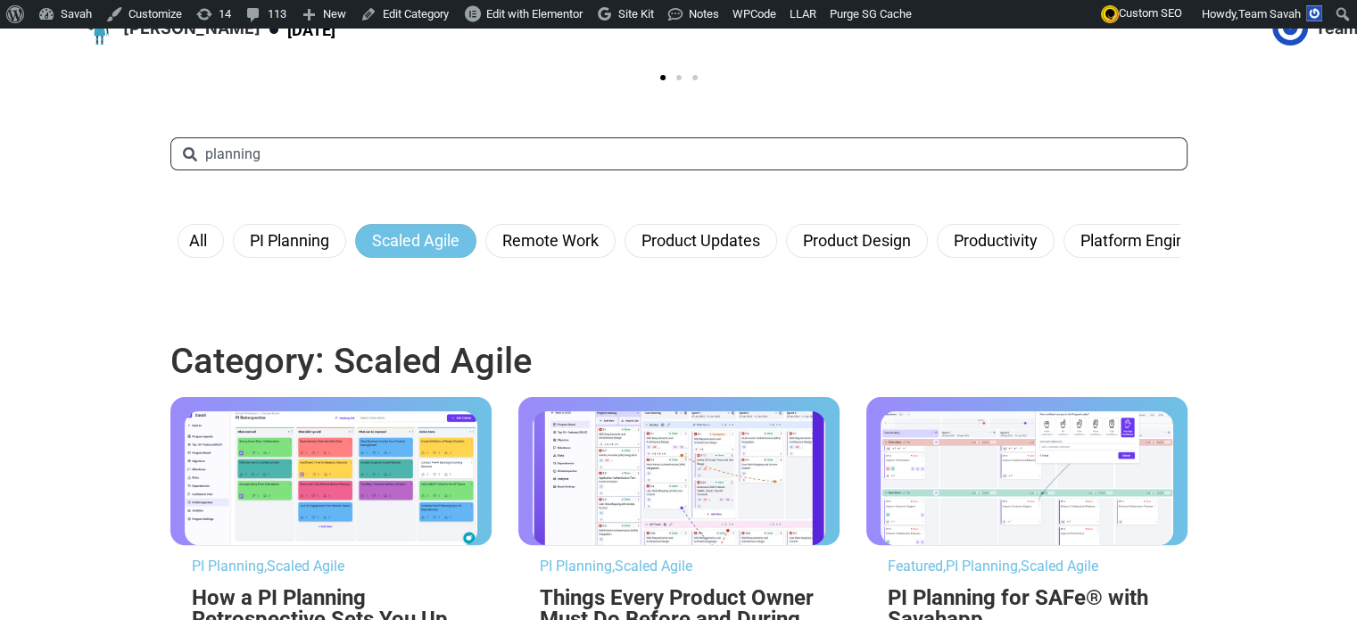
click at [234, 170] on input "planning" at bounding box center [678, 153] width 1017 height 33
type input "p"
type input "roam"
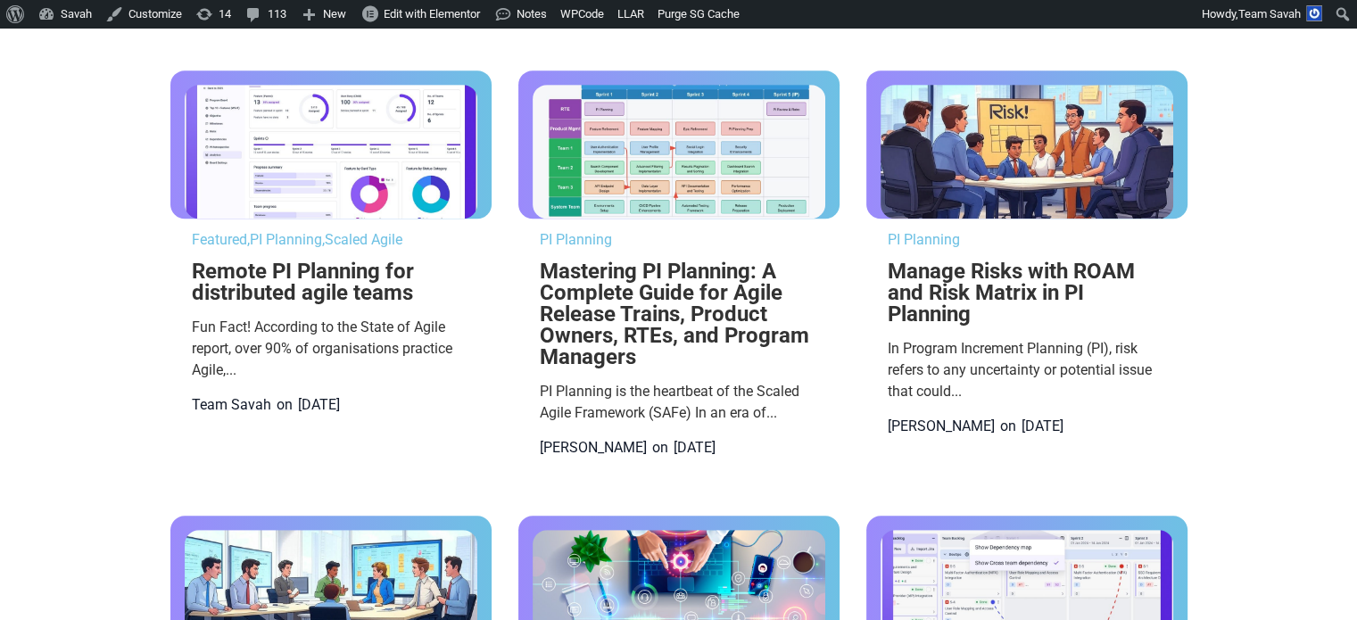
scroll to position [782, 0]
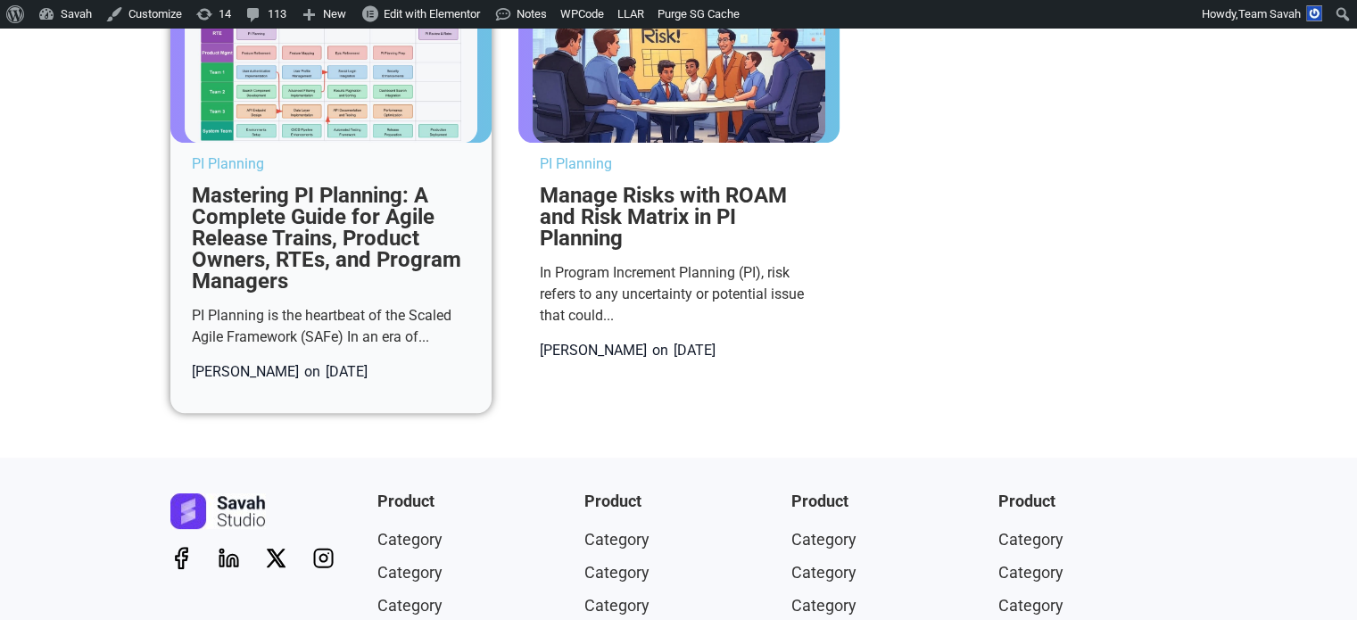
scroll to position [439, 0]
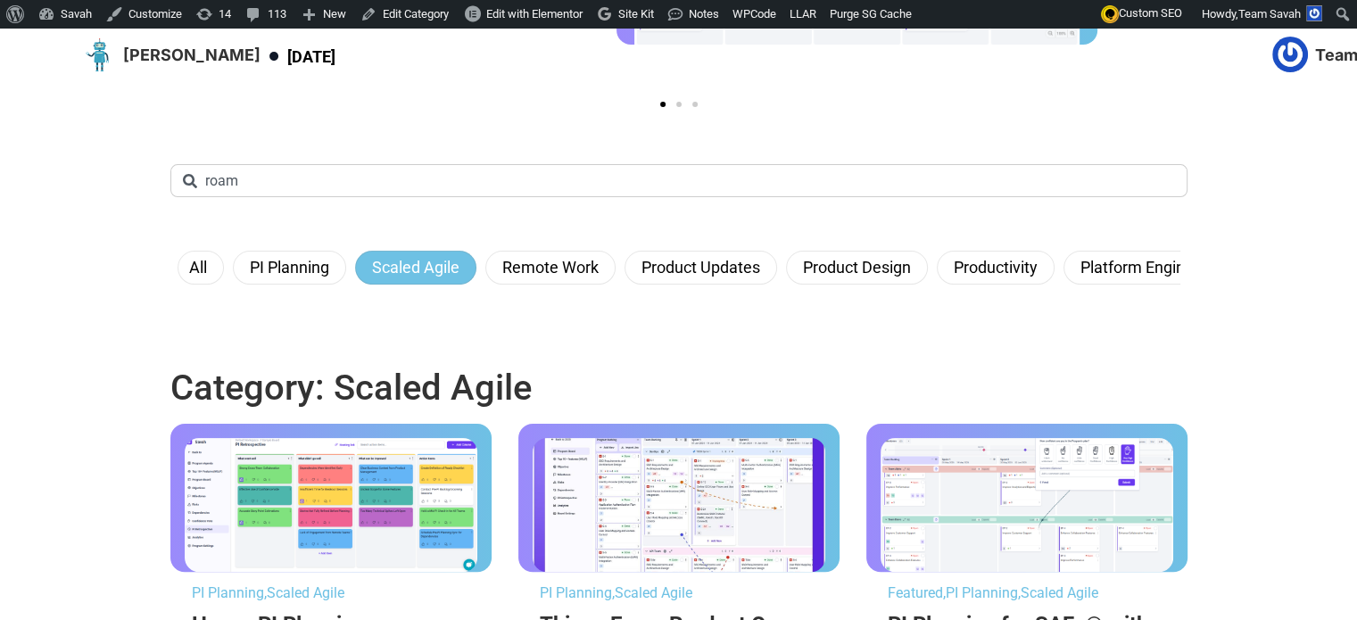
scroll to position [378, 0]
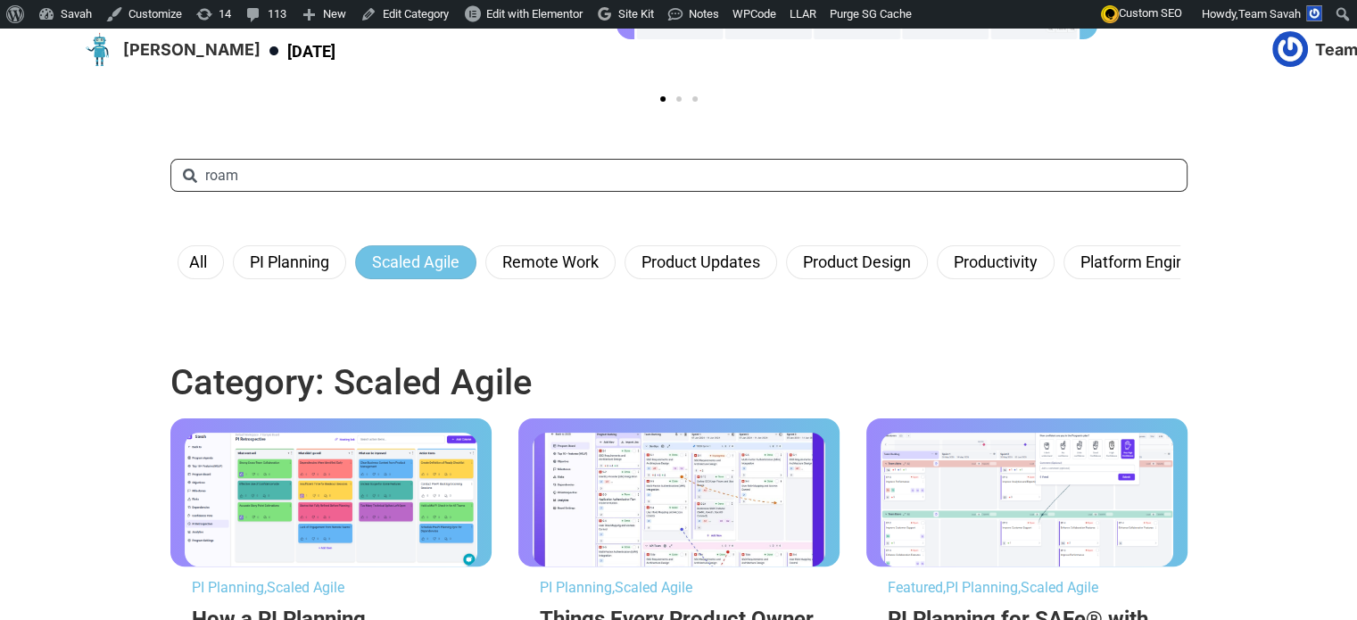
click at [273, 192] on input "roam" at bounding box center [678, 175] width 1017 height 33
type input "cross-"
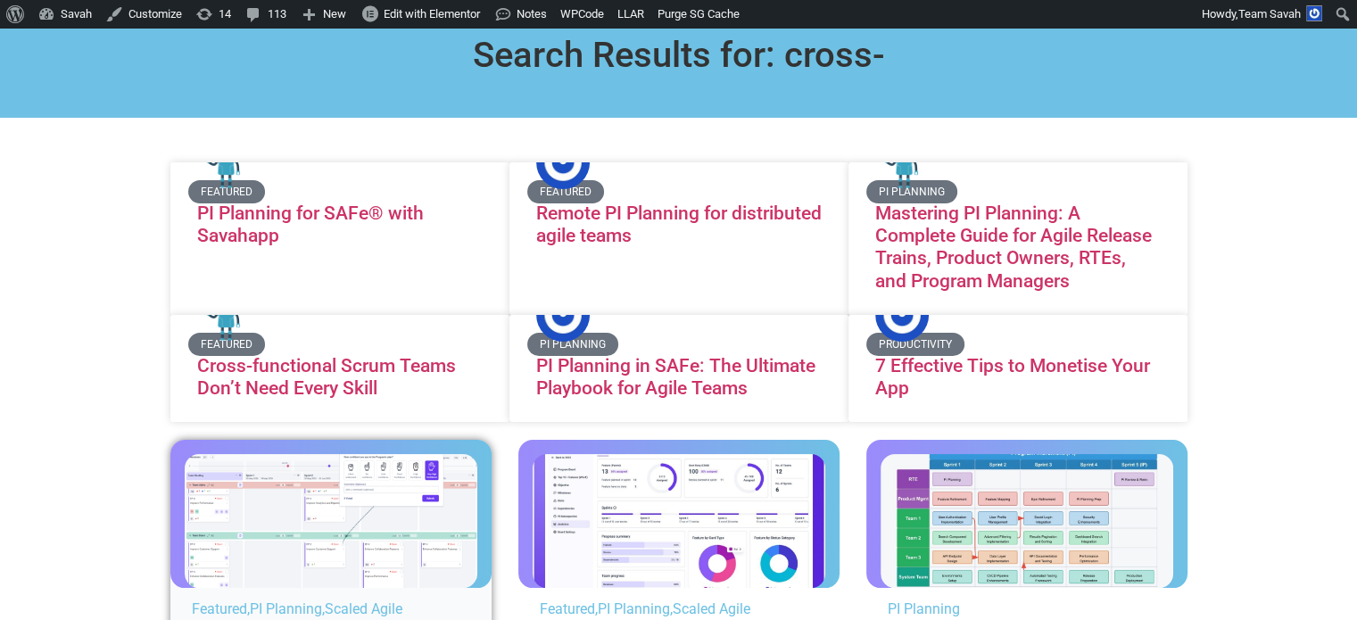
scroll to position [103, 0]
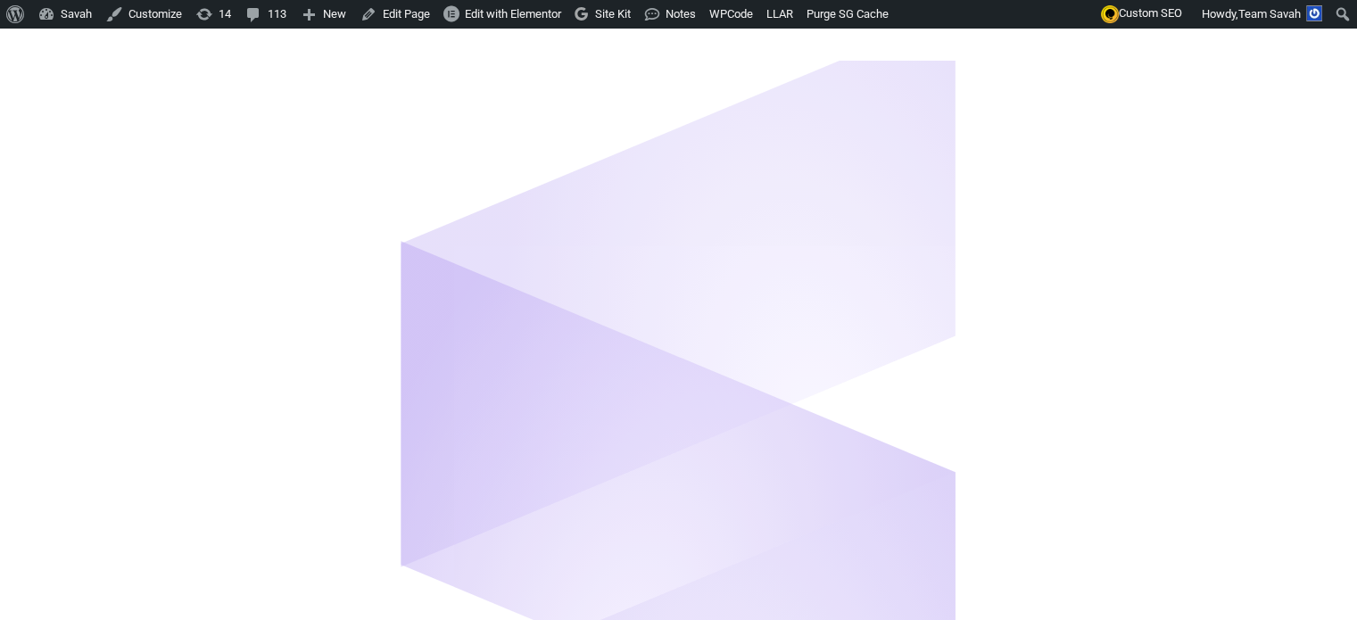
scroll to position [6552, 0]
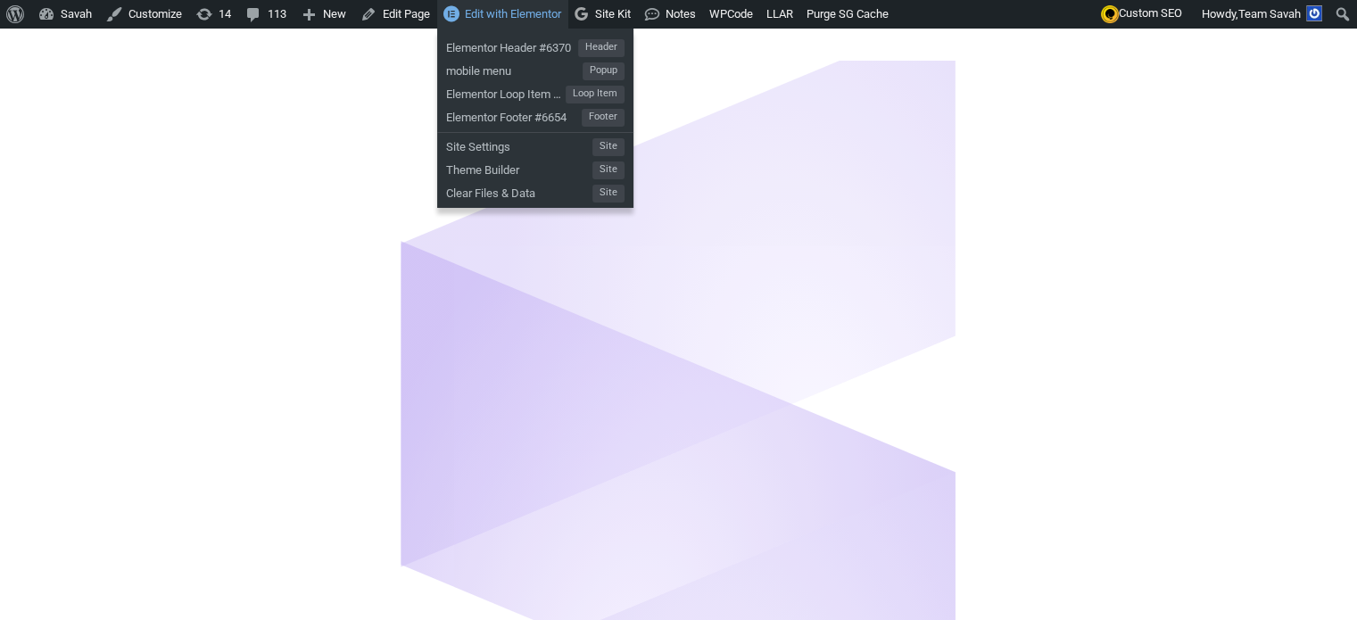
click at [513, 17] on span "Edit with Elementor" at bounding box center [513, 13] width 96 height 13
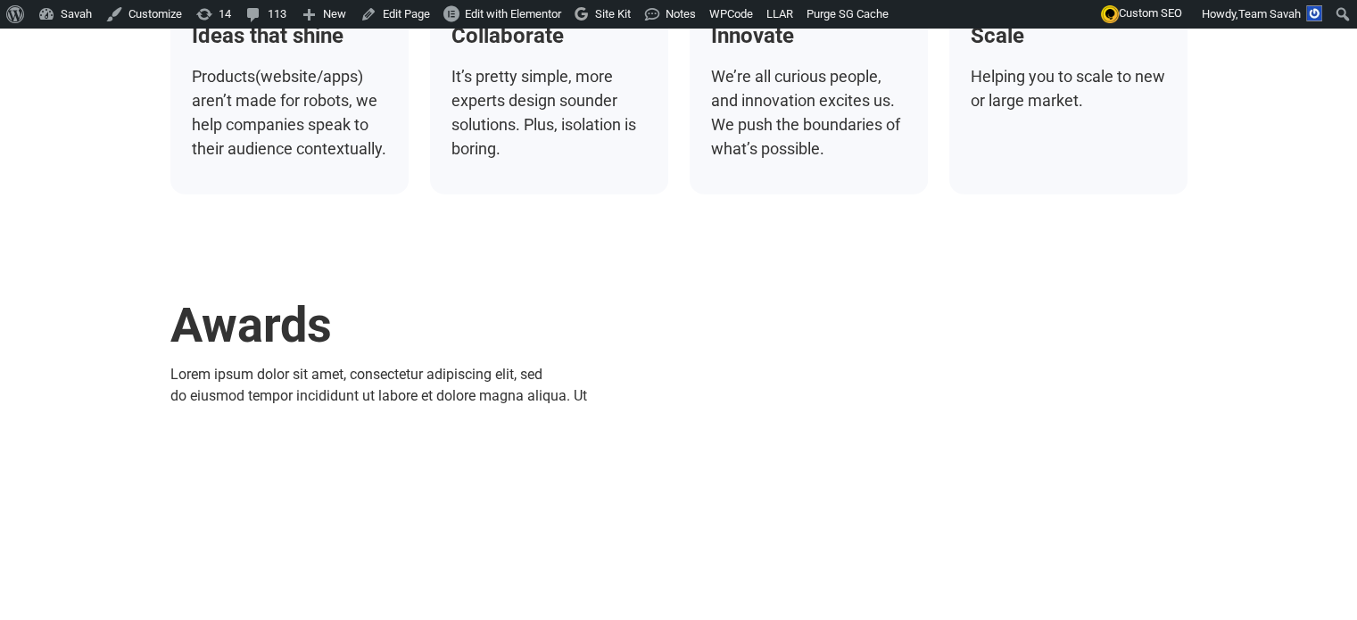
scroll to position [5217, 0]
